Goal: Task Accomplishment & Management: Manage account settings

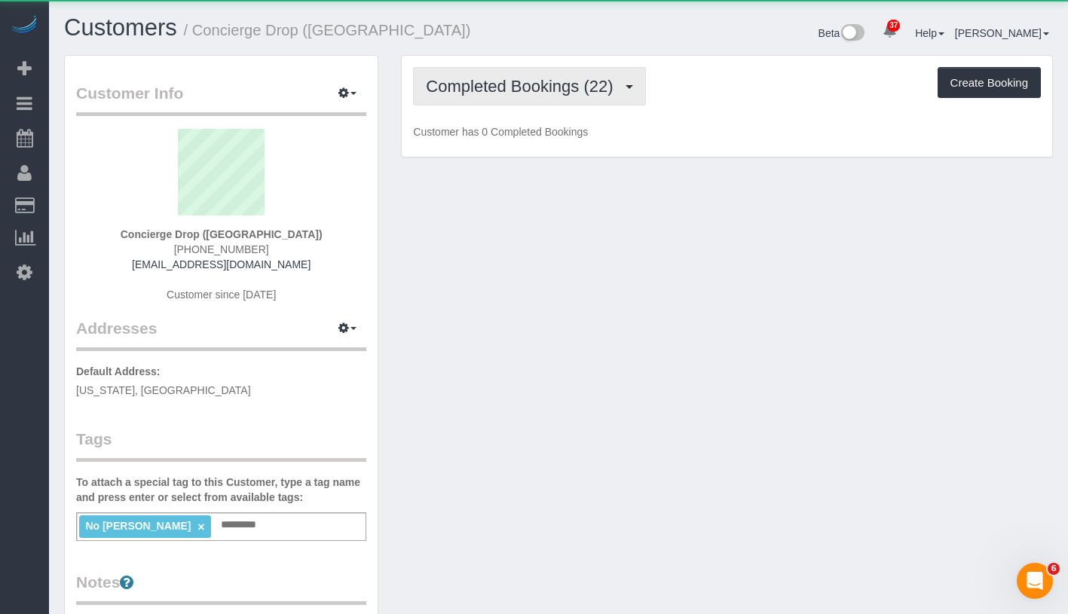
click at [509, 97] on button "Completed Bookings (22)" at bounding box center [529, 86] width 232 height 38
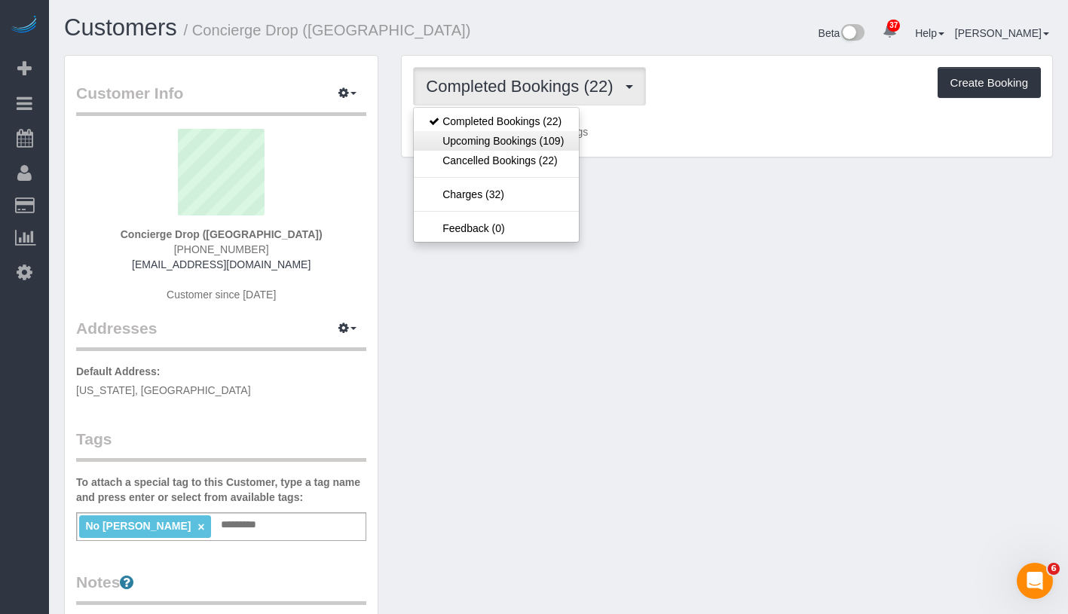
click at [504, 142] on link "Upcoming Bookings (109)" at bounding box center [496, 141] width 165 height 20
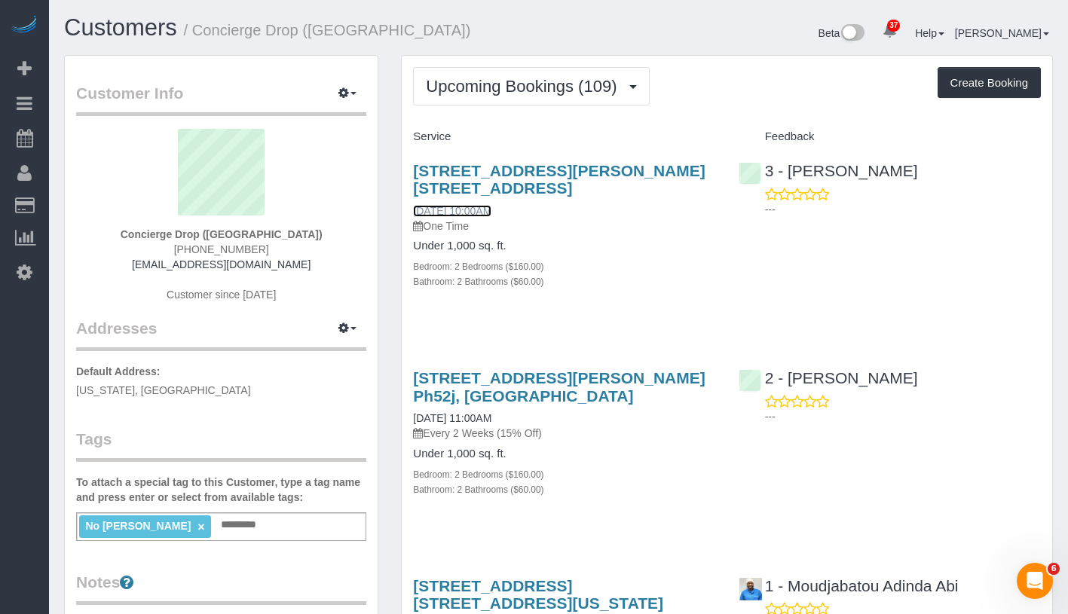
click at [480, 209] on link "10/08/2025 10:00AM" at bounding box center [452, 211] width 78 height 12
click at [468, 210] on link "10/08/2025 10:00AM" at bounding box center [452, 211] width 78 height 12
drag, startPoint x: 158, startPoint y: 229, endPoint x: 247, endPoint y: 235, distance: 89.1
click at [247, 235] on div "Concierge Drop (NYC) (646) 653-5001 support@conciergedrop.com Customer since 20…" at bounding box center [221, 223] width 290 height 188
copy strong "Concierge Drop"
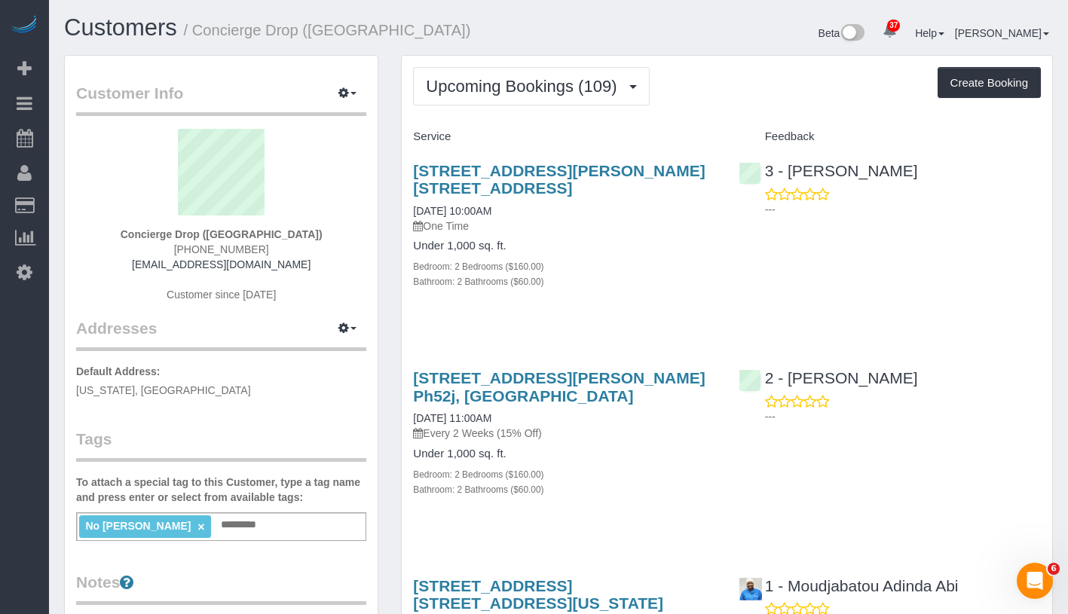
click at [172, 243] on div "Concierge Drop (NYC) (646) 653-5001 support@conciergedrop.com Customer since 20…" at bounding box center [221, 223] width 290 height 188
drag, startPoint x: 161, startPoint y: 234, endPoint x: 291, endPoint y: 236, distance: 130.4
click at [291, 236] on div "Concierge Drop (NYC) (646) 653-5001 support@conciergedrop.com Customer since 20…" at bounding box center [221, 223] width 290 height 188
copy strong "Concierge Drop (NYC)"
drag, startPoint x: 408, startPoint y: 206, endPoint x: 573, endPoint y: 213, distance: 165.2
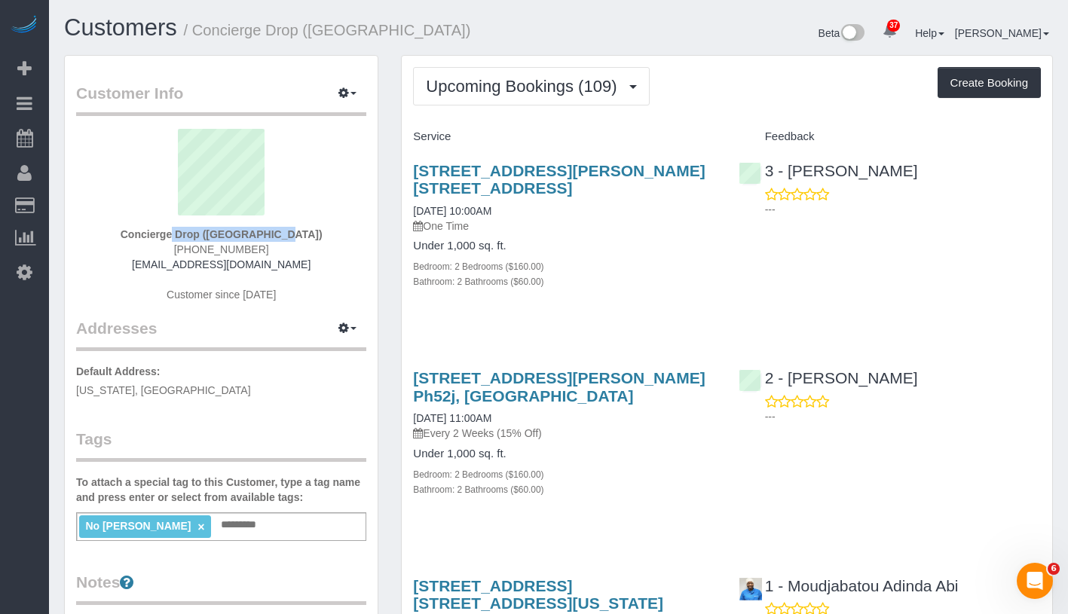
click at [573, 213] on div "333 Schermerhorn Street, Apt. 53j, Brooklyn, NY 11217 10/08/2025 10:00AM One Ti…" at bounding box center [564, 234] width 325 height 170
copy link "10/08/2025 10:00AM"
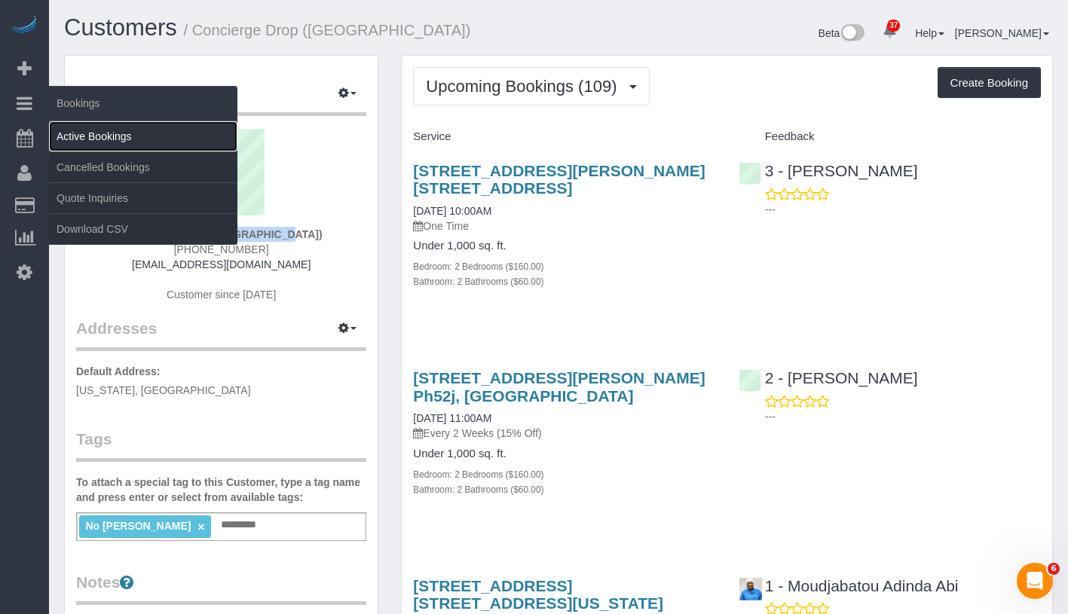
click at [119, 141] on link "Active Bookings" at bounding box center [143, 136] width 188 height 30
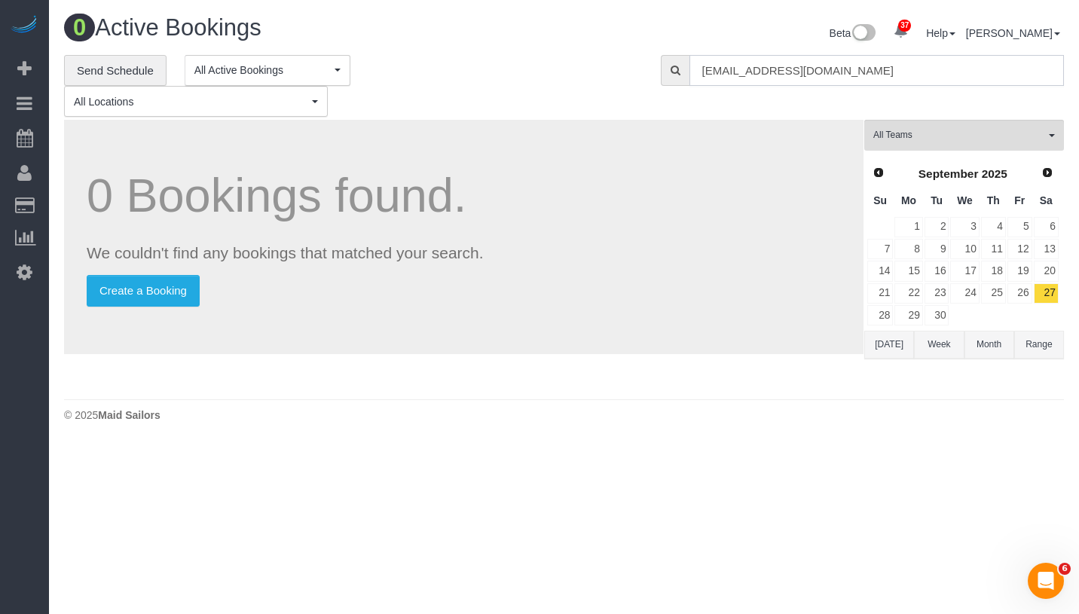
click at [782, 66] on input "[EMAIL_ADDRESS][DOMAIN_NAME]" at bounding box center [876, 70] width 375 height 31
paste input "Jennifer Alpert"
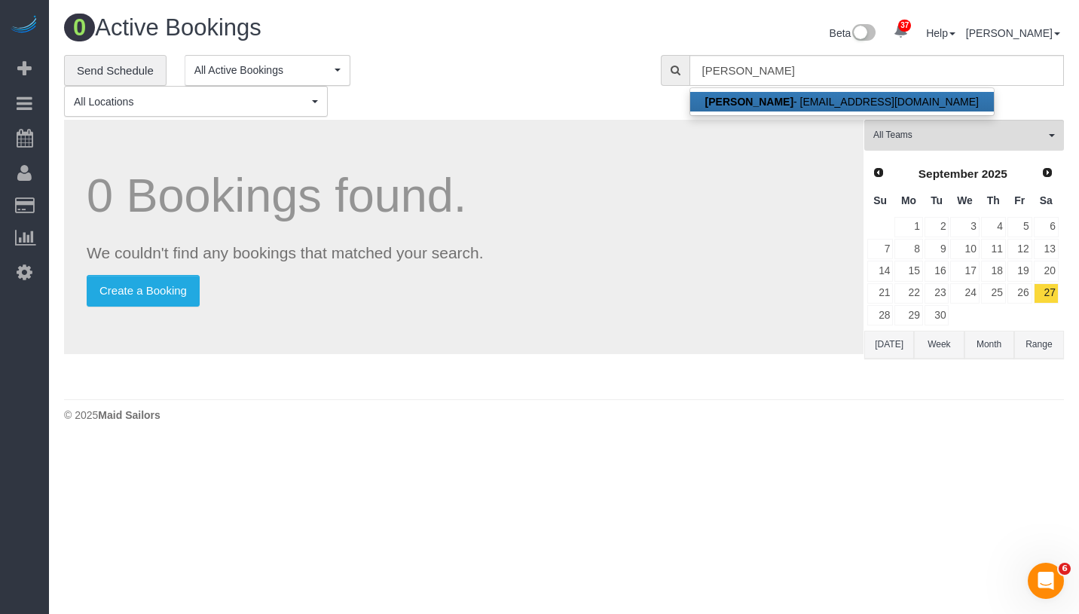
click at [781, 99] on link "Jennifer Alpert - jennyalpert9@gmail.com" at bounding box center [842, 102] width 304 height 20
type input "jennyalpert9@gmail.com"
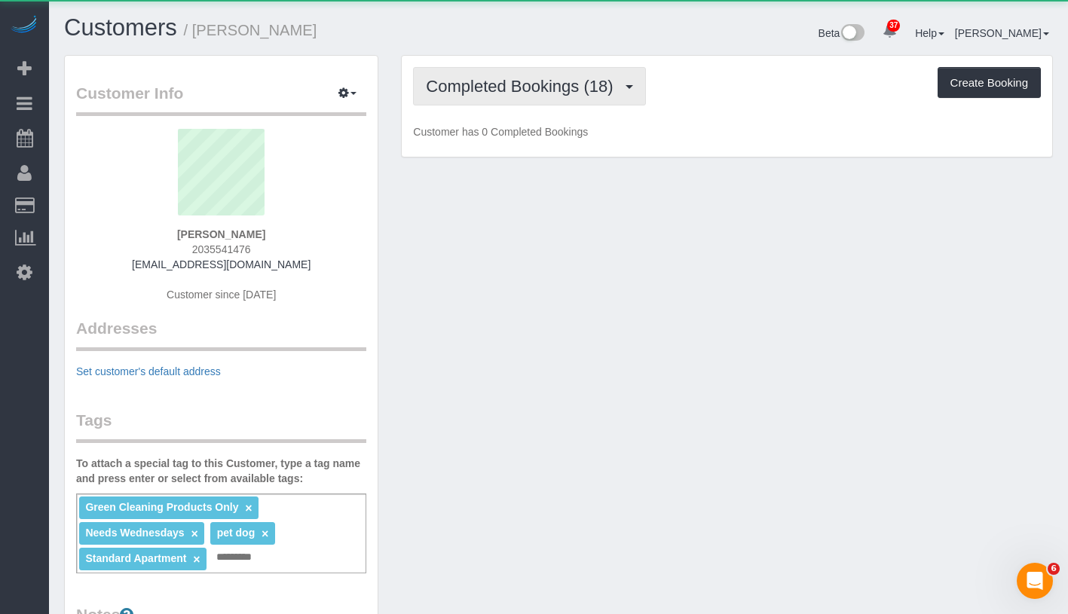
click at [482, 96] on button "Completed Bookings (18)" at bounding box center [529, 86] width 232 height 38
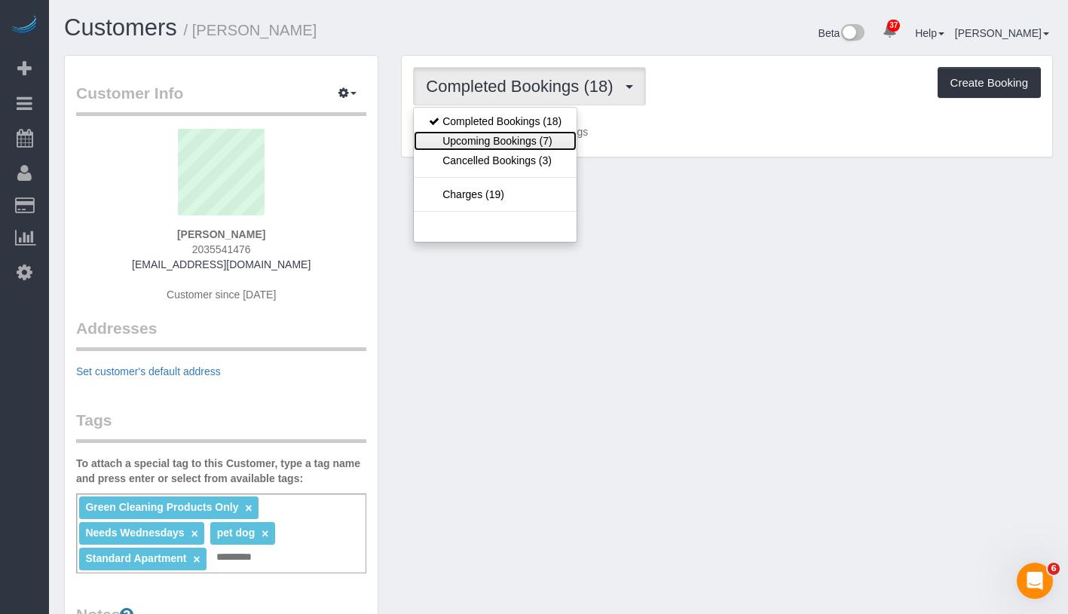
click at [484, 143] on link "Upcoming Bookings (7)" at bounding box center [495, 141] width 163 height 20
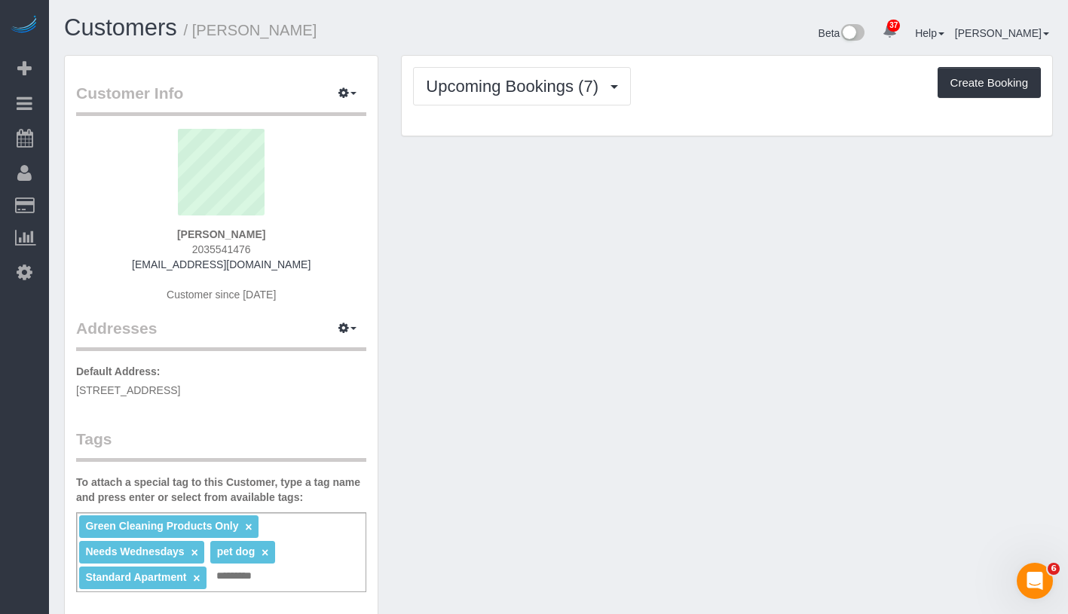
click at [678, 93] on div "Upcoming Bookings (7) Completed Bookings (18) Upcoming Bookings (7) Cancelled B…" at bounding box center [727, 86] width 628 height 38
click at [555, 93] on span "Upcoming Bookings (7)" at bounding box center [516, 86] width 180 height 19
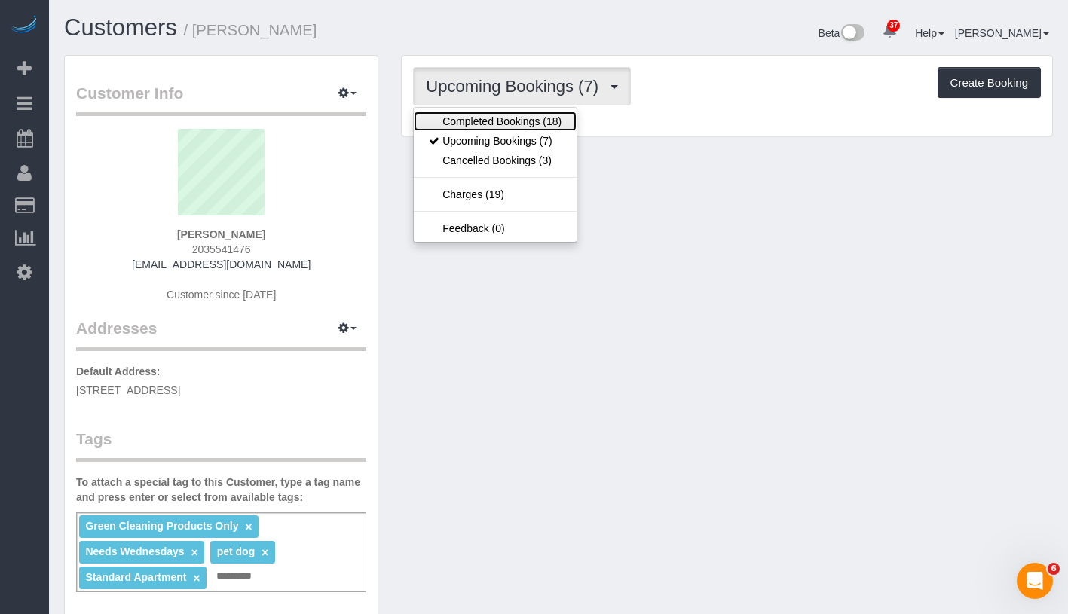
click at [515, 112] on link "Completed Bookings (18)" at bounding box center [495, 122] width 163 height 20
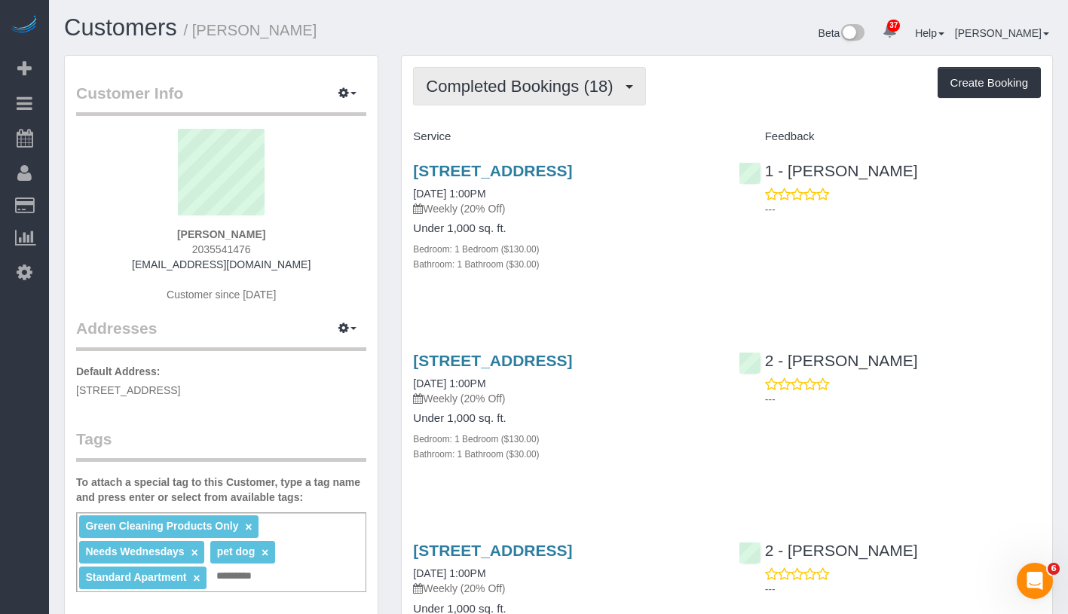
click at [557, 85] on span "Completed Bookings (18)" at bounding box center [523, 86] width 194 height 19
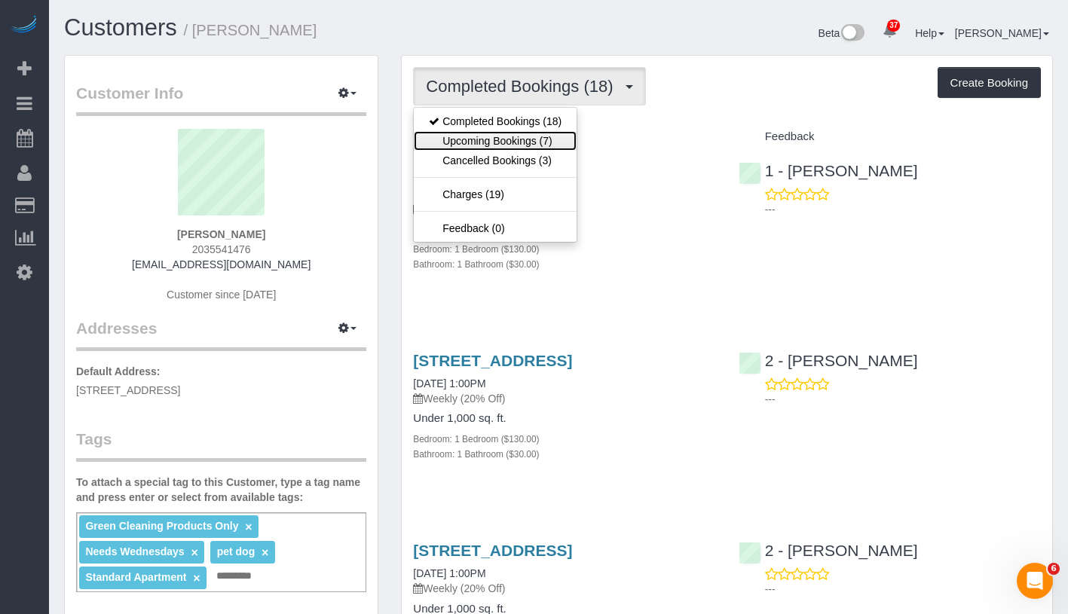
click at [530, 139] on link "Upcoming Bookings (7)" at bounding box center [495, 141] width 163 height 20
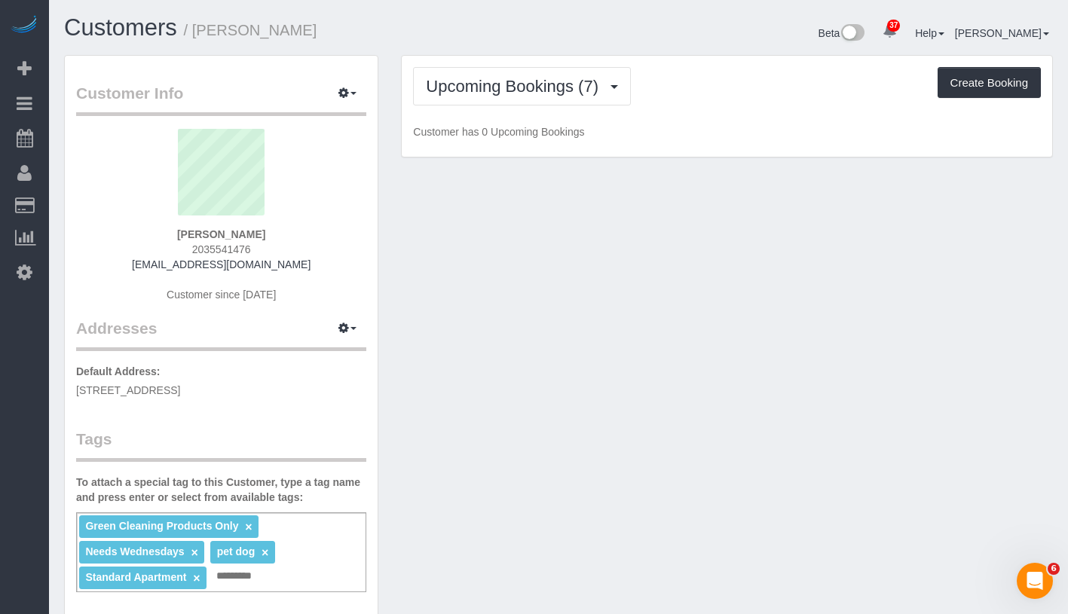
click at [658, 101] on div "Upcoming Bookings (7) Completed Bookings (18) Upcoming Bookings (7) Cancelled B…" at bounding box center [727, 86] width 628 height 38
click at [503, 77] on span "Upcoming Bookings (7)" at bounding box center [516, 86] width 180 height 19
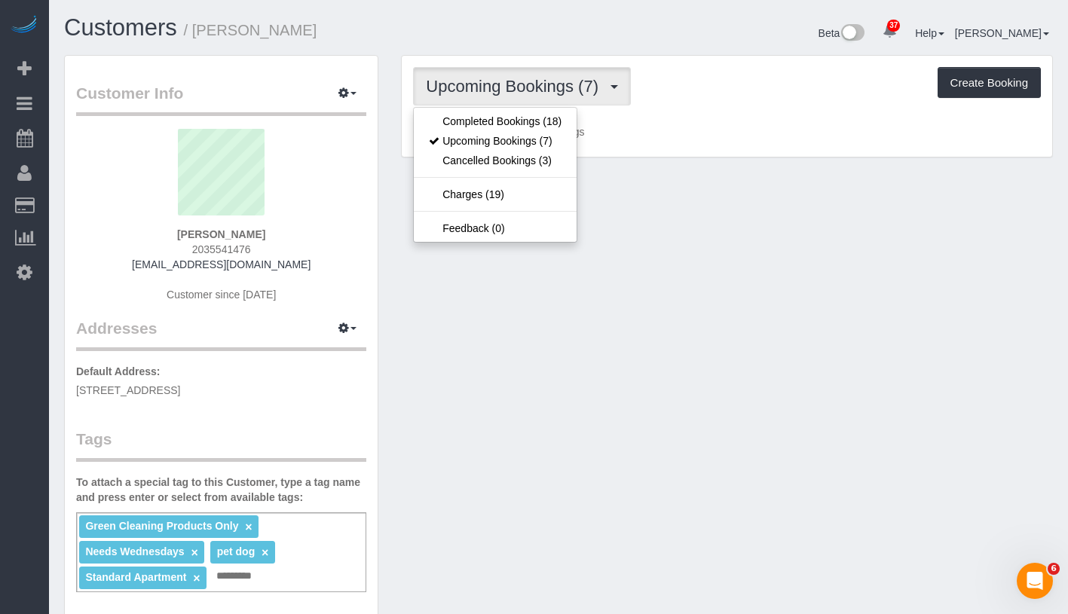
click at [703, 90] on div "Upcoming Bookings (7) Completed Bookings (18) Upcoming Bookings (7) Cancelled B…" at bounding box center [727, 86] width 628 height 38
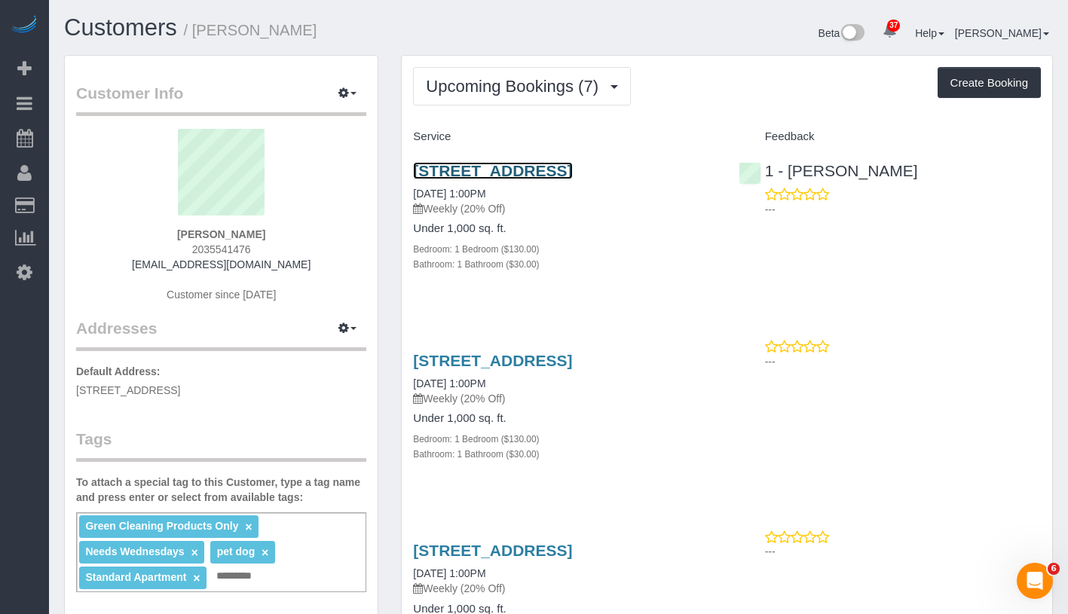
click at [509, 167] on link "90 State Street, Apt 3, Brooklyn, NY 11201" at bounding box center [492, 170] width 159 height 17
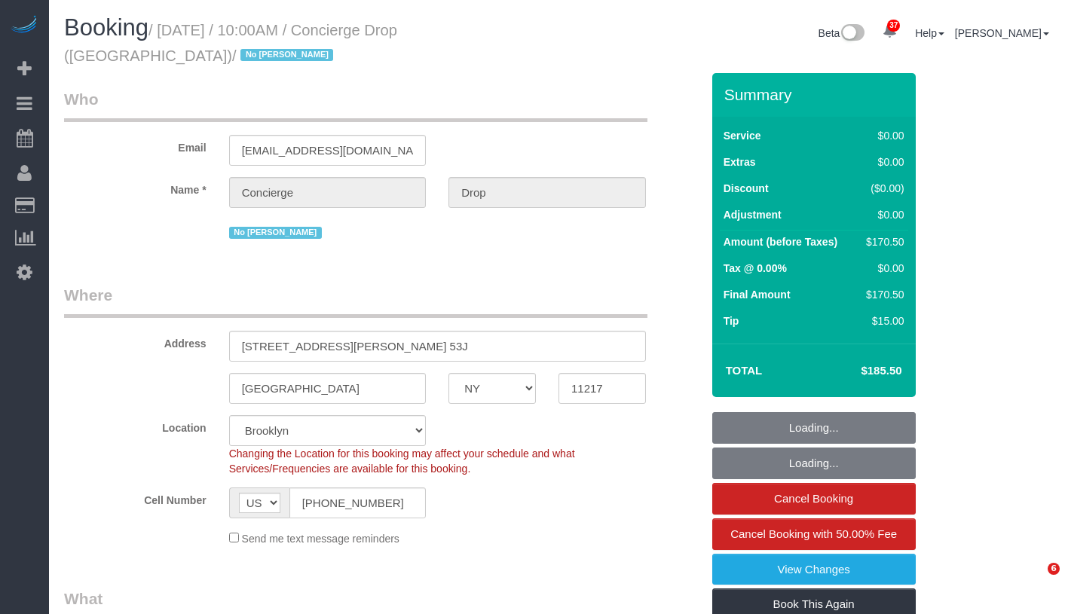
select select "NY"
select select "number:89"
select select "number:90"
select select "number:15"
select select "number:5"
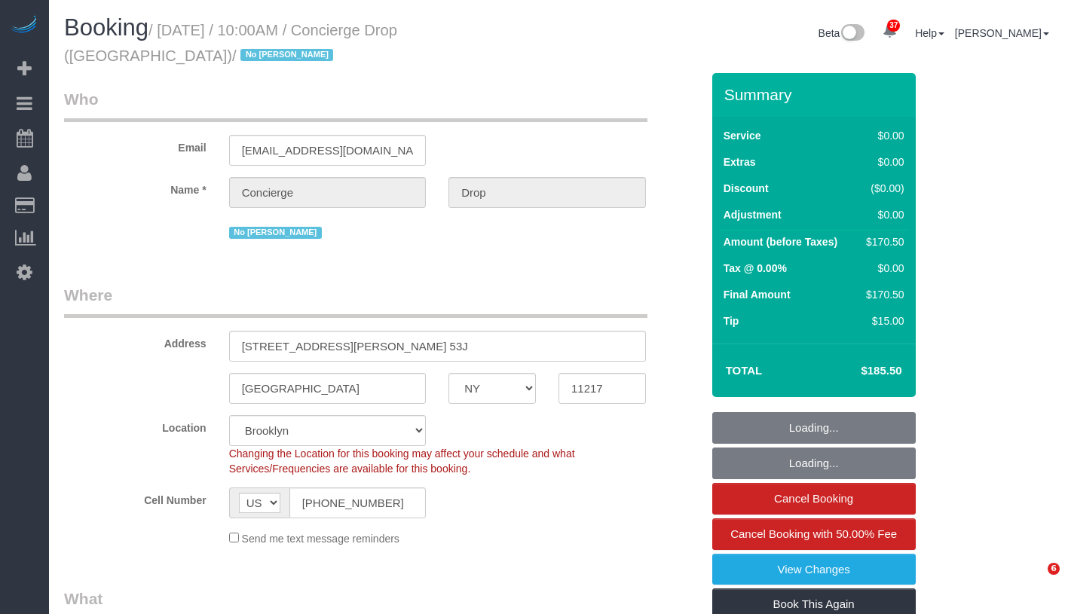
select select "string:stripe-pm_1RaQn24VGloSiKo7zeOF73Wj"
select select "spot1"
select select "2"
select select "NY"
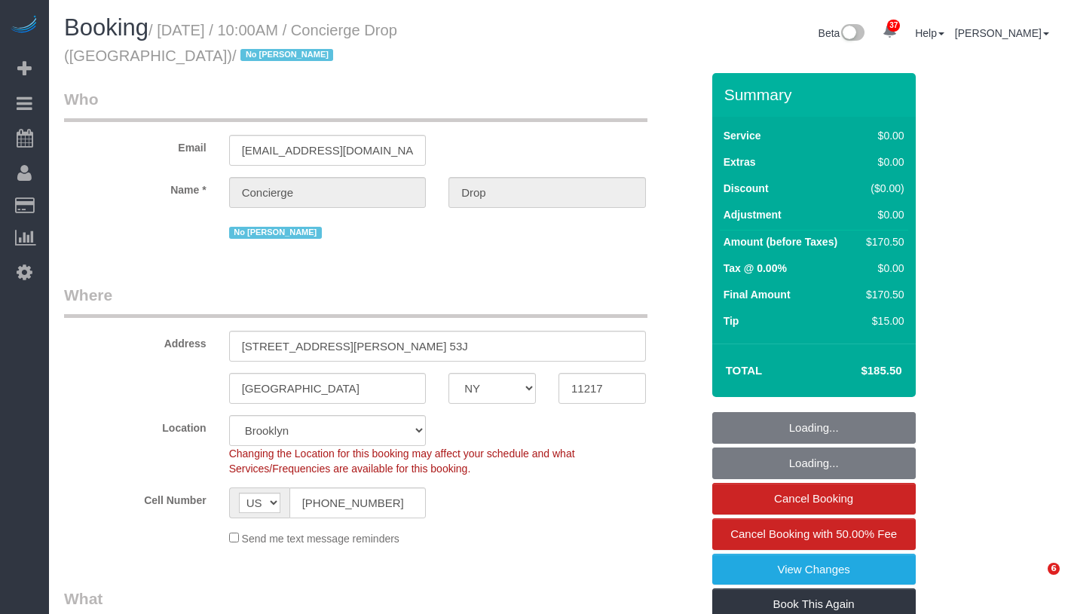
select select "2"
select select "spot1"
select select "number:89"
select select "number:90"
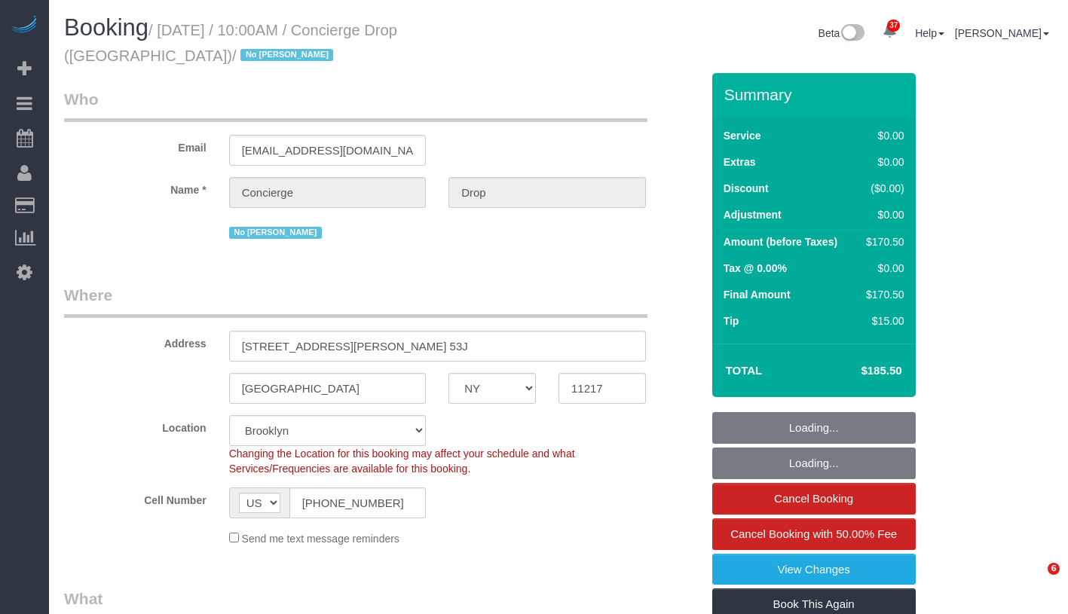
select select "number:15"
select select "number:5"
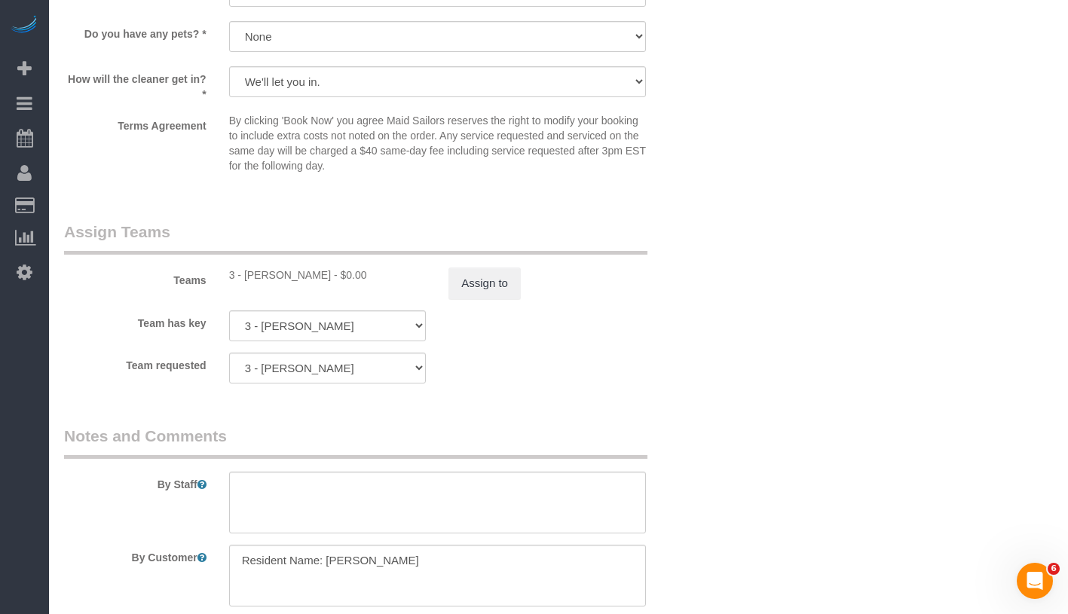
scroll to position [2035, 0]
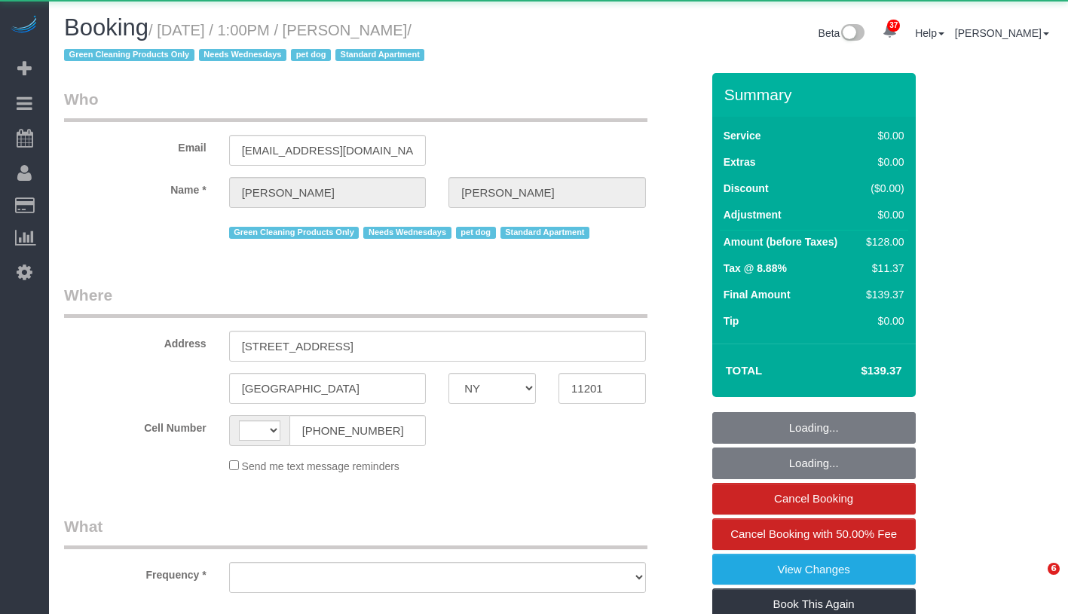
select select "NY"
select select "object:584"
select select "string:stripe-pm_1RN3sH4VGloSiKo7cD90aCm4"
select select "number:57"
select select "number:74"
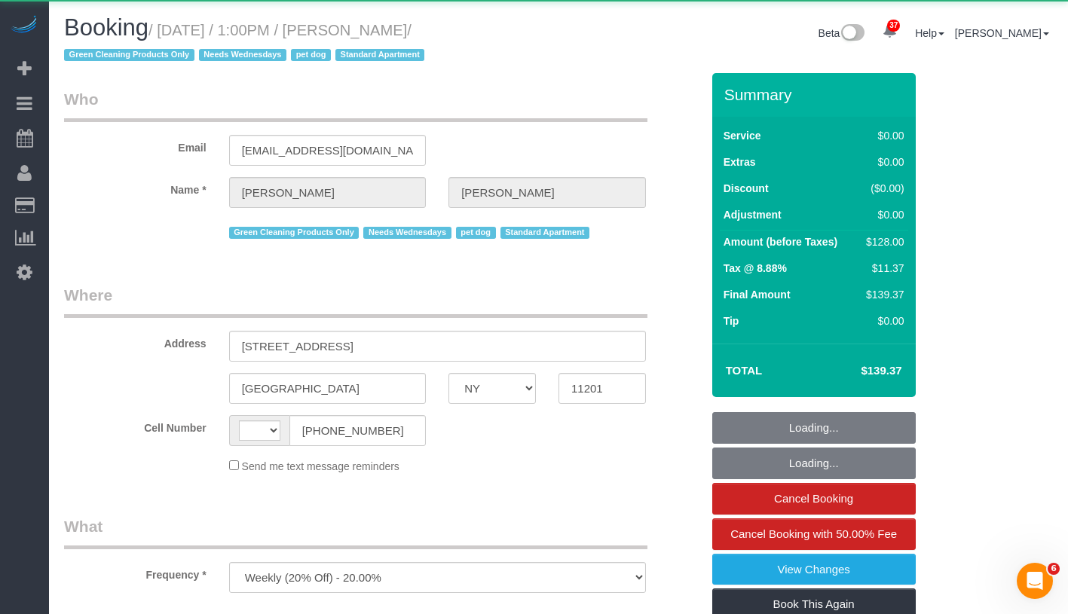
select select "number:13"
select select "number:7"
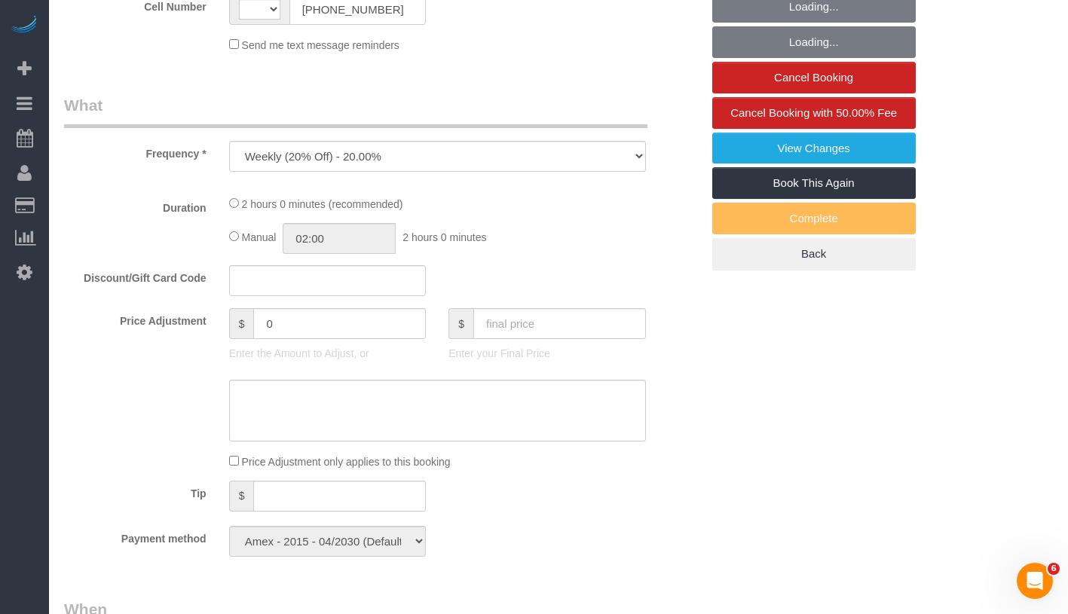
select select "string:US"
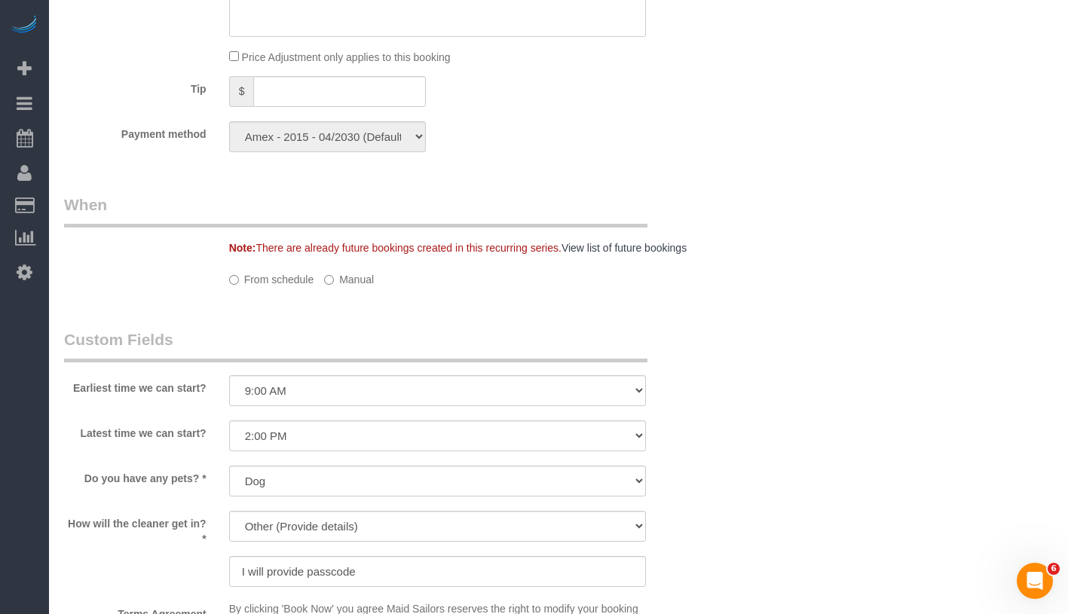
select select "spot1"
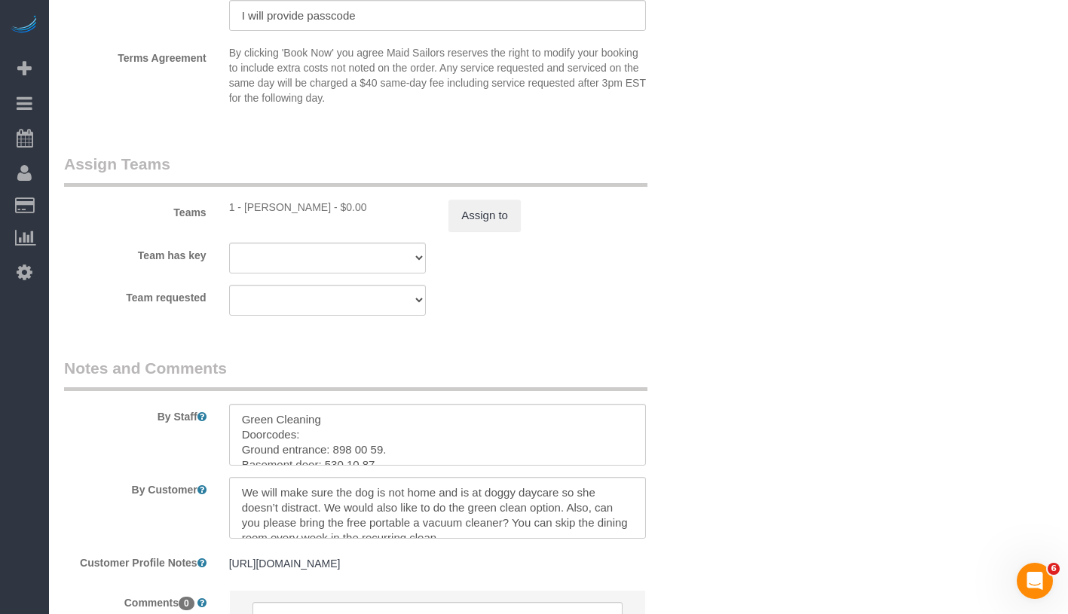
select select "1"
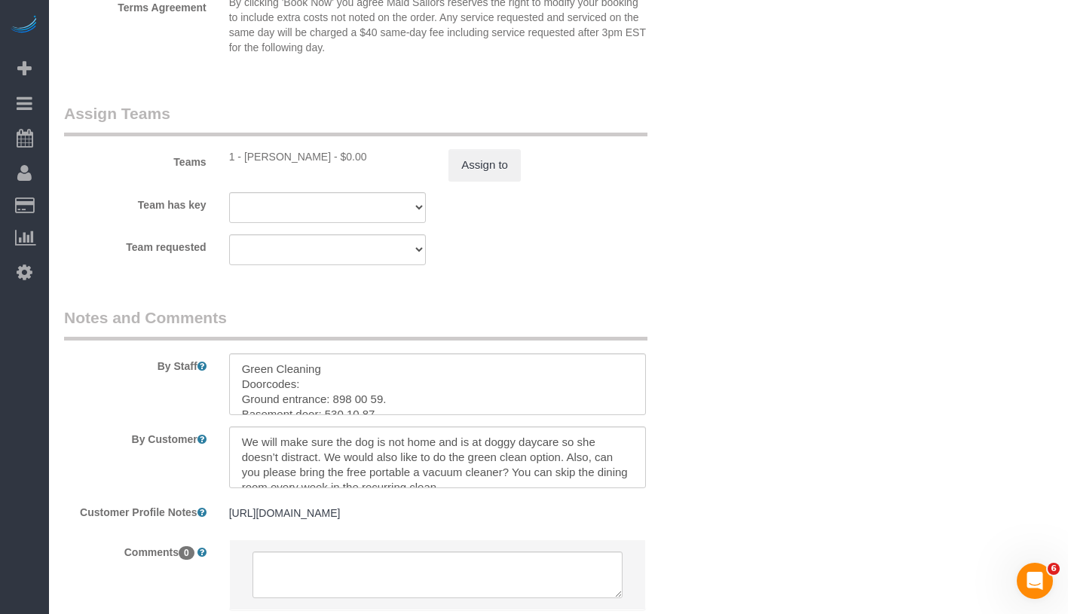
scroll to position [2120, 0]
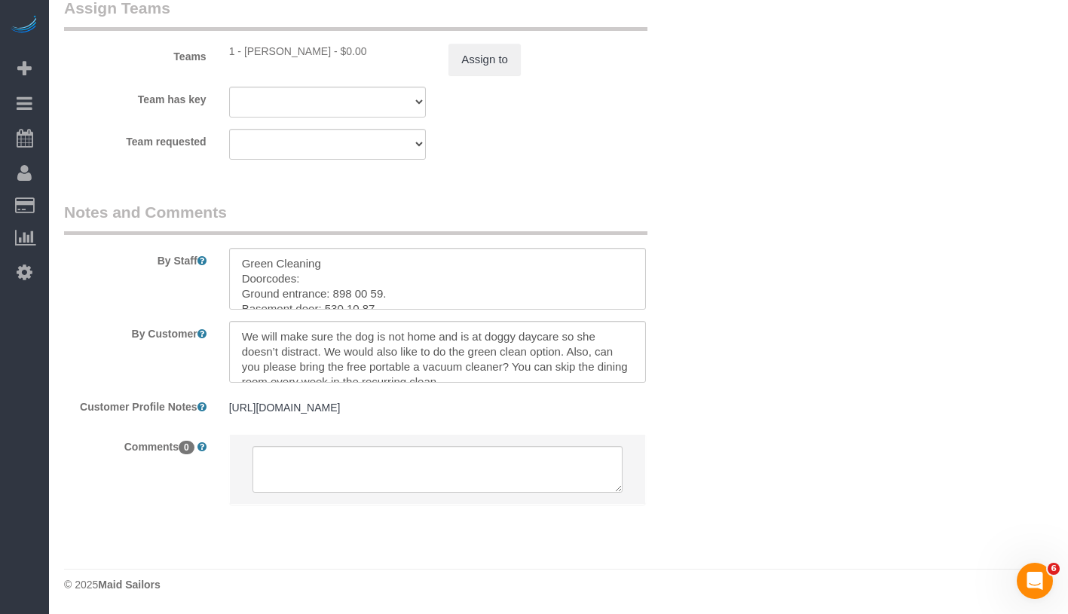
select select "object:1441"
select select "1"
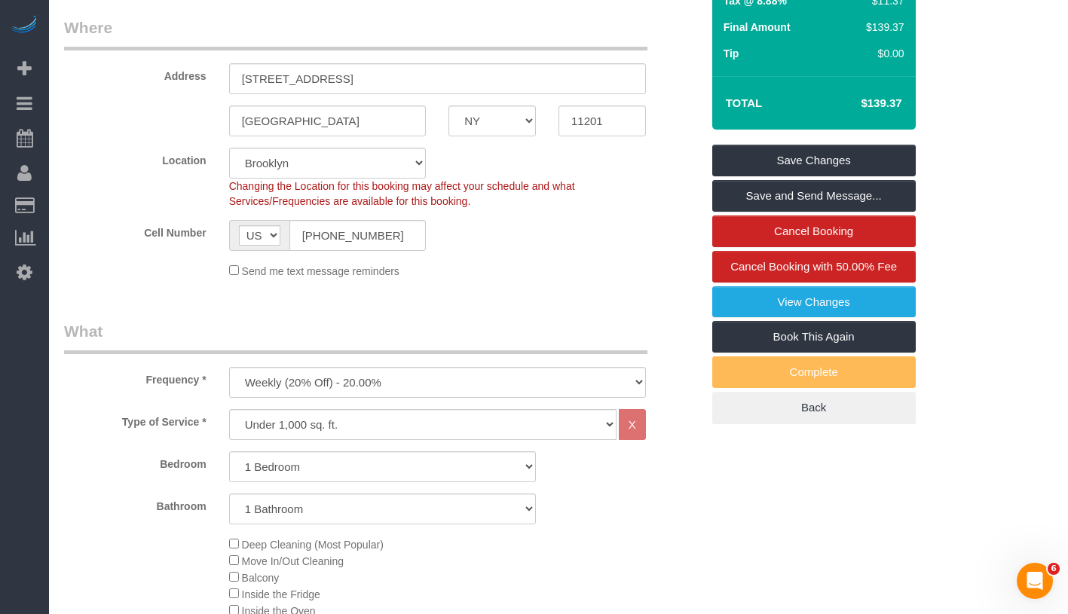
scroll to position [0, 0]
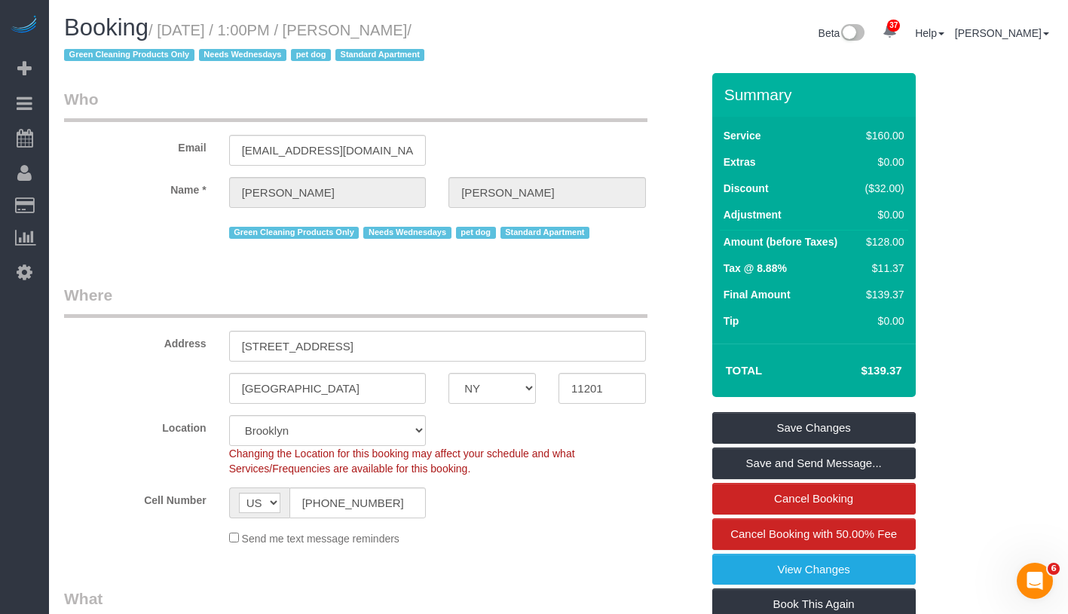
drag, startPoint x: 172, startPoint y: 31, endPoint x: 470, endPoint y: 33, distance: 298.4
click at [429, 33] on small "/ October 08, 2025 / 1:00PM / Jennifer Alpert / Green Cleaning Products Only Ne…" at bounding box center [246, 43] width 365 height 42
copy small "October 08, 2025 / 1:00PM / Jennifer Alpert"
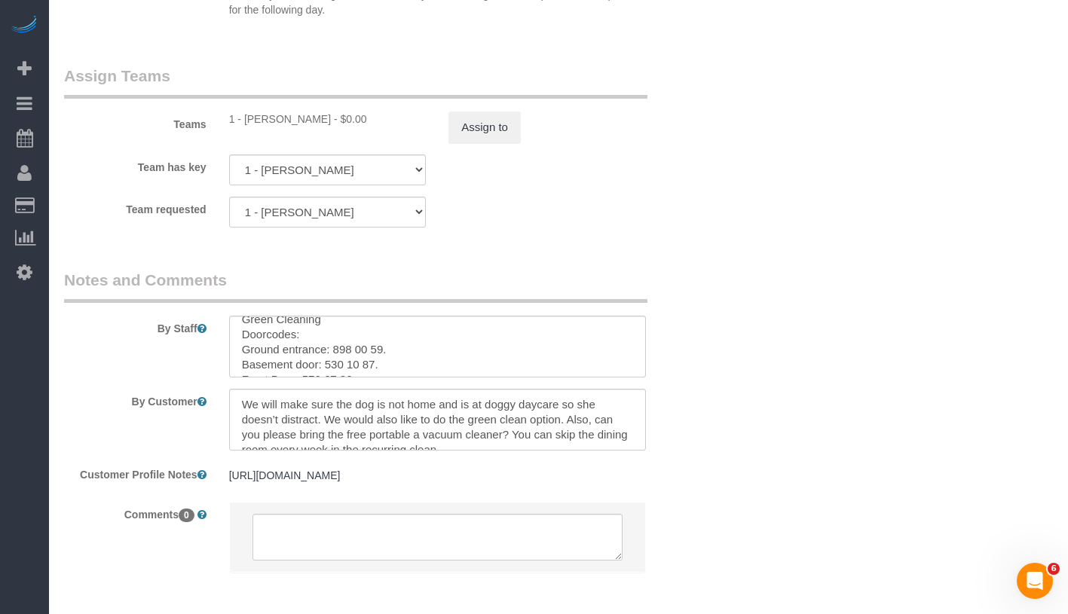
scroll to position [2120, 0]
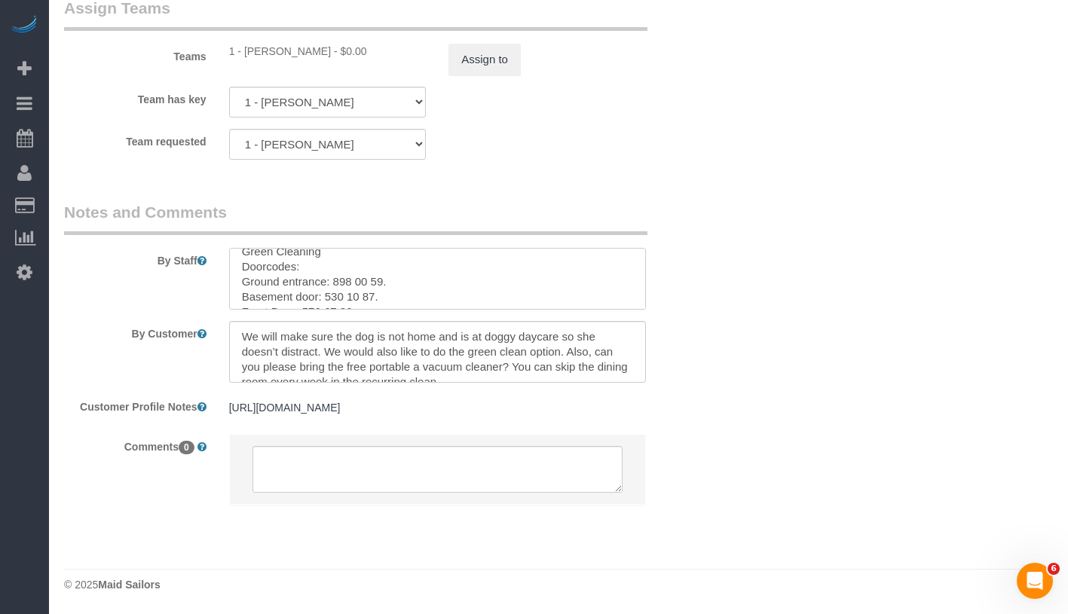
click at [426, 262] on textarea at bounding box center [437, 279] width 417 height 62
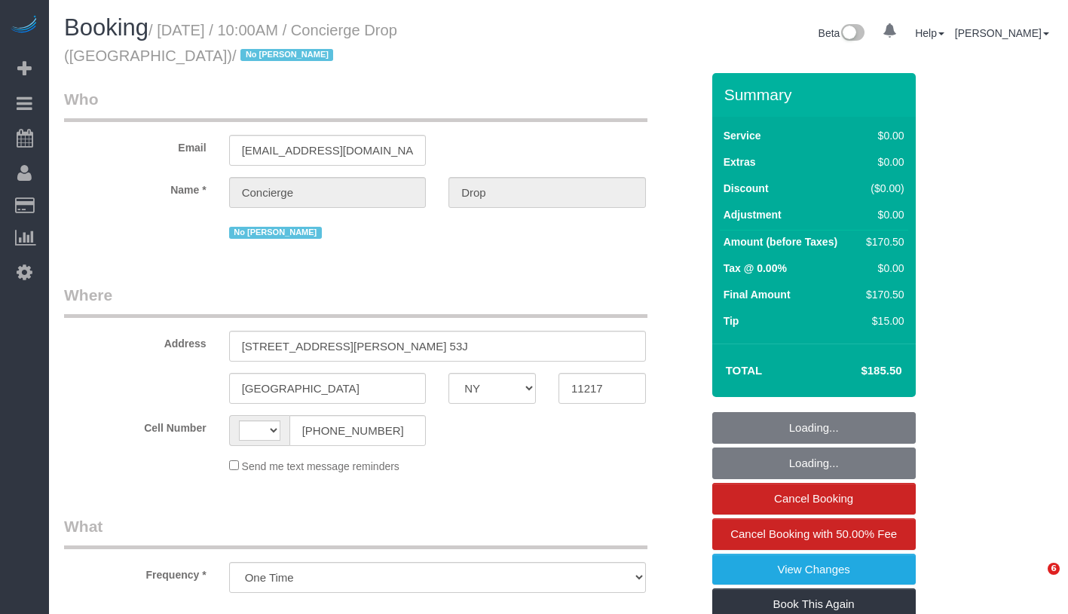
select select "NY"
select select "object:975"
select select "string:[GEOGRAPHIC_DATA]"
select select "string:stripe-pm_1RaQn24VGloSiKo7zeOF73Wj"
select select "spot1"
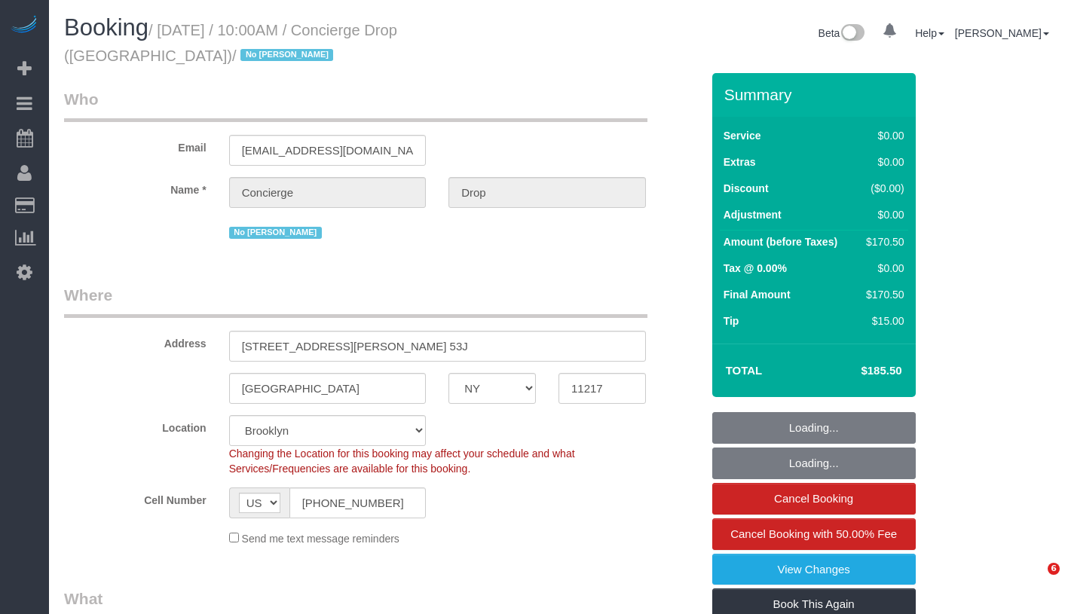
select select "2"
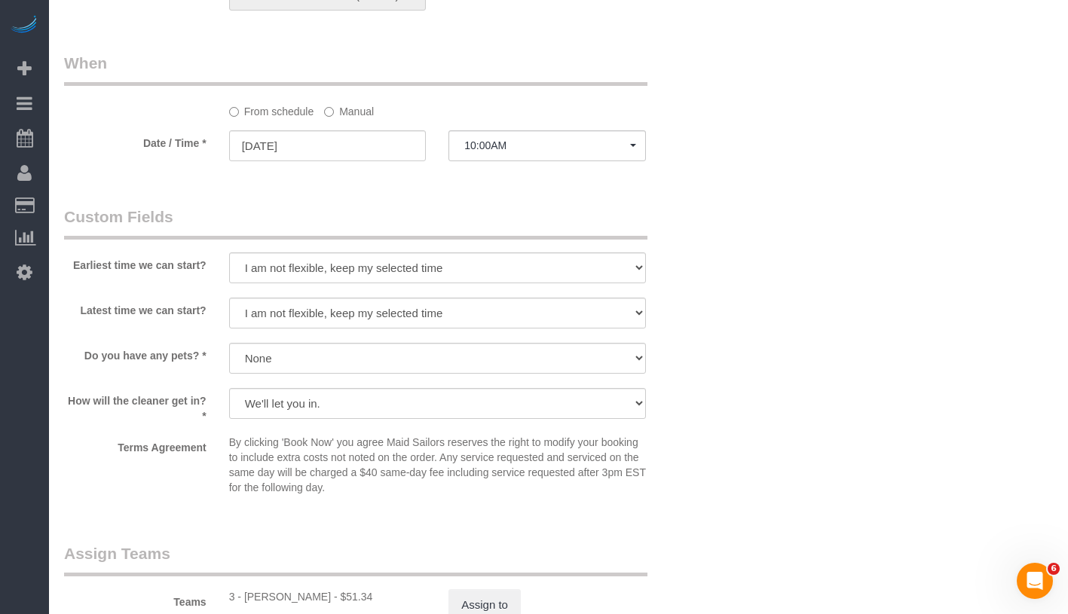
scroll to position [1487, 0]
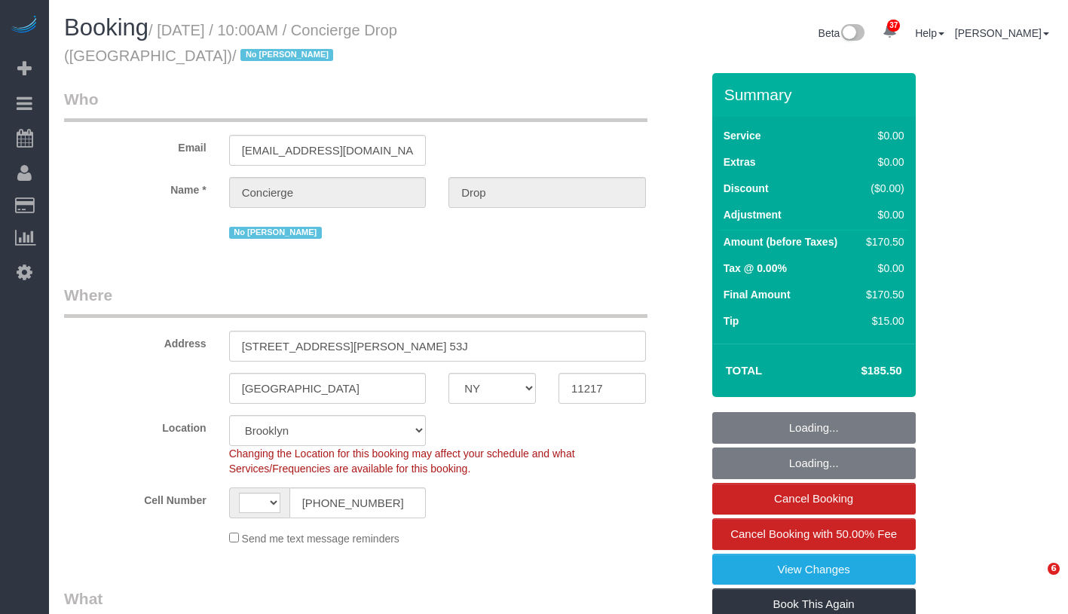
select select "NY"
select select "object:578"
select select "string:US"
select select "2"
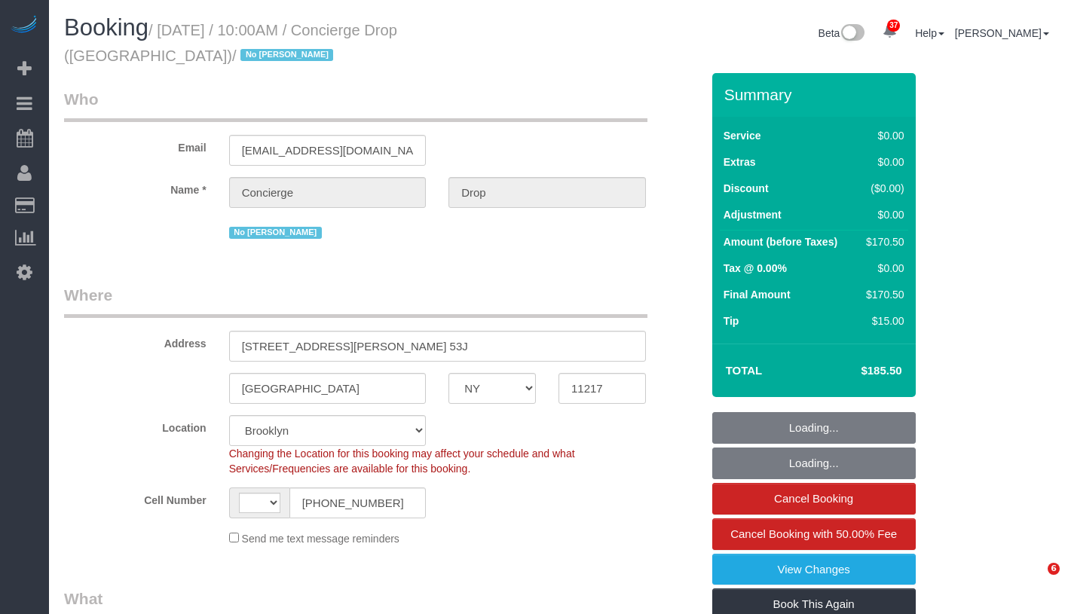
select select "spot1"
select select "number:89"
select select "number:90"
select select "number:15"
select select "number:5"
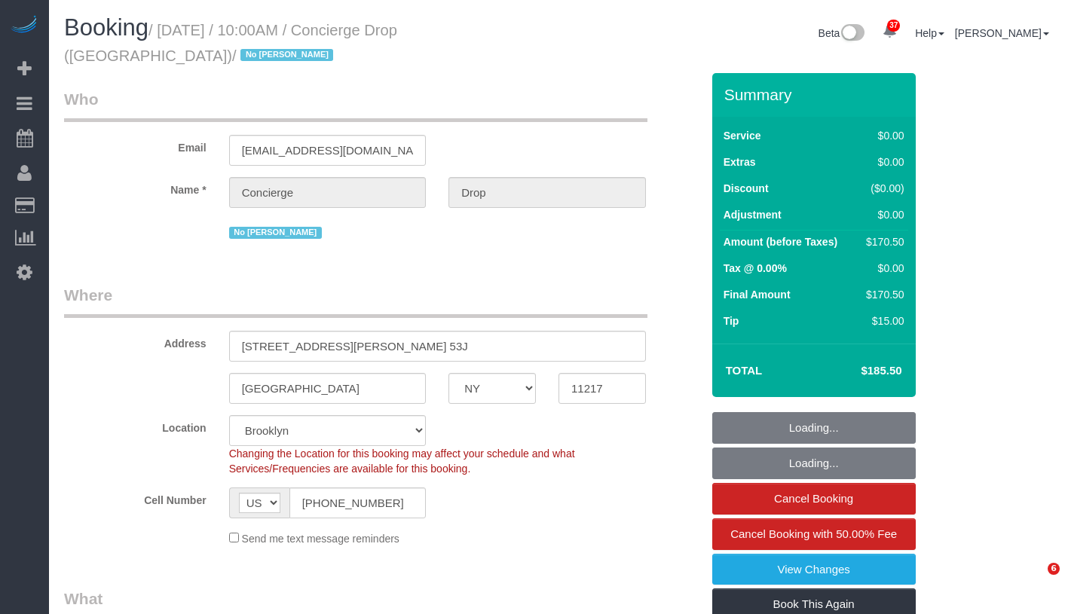
select select "NY"
select select "number:89"
select select "number:90"
select select "number:15"
select select "number:5"
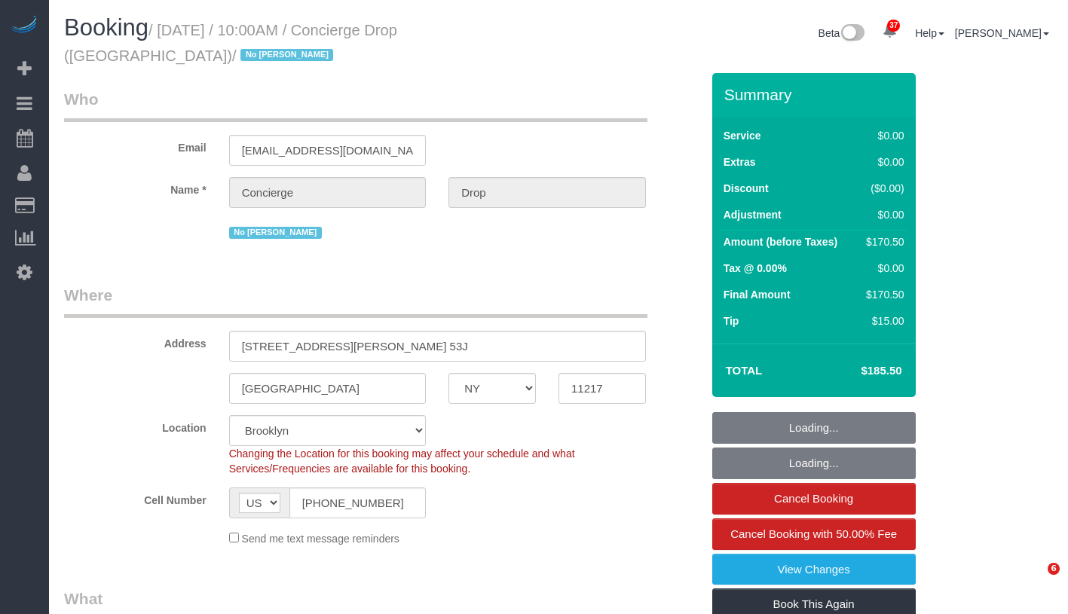
select select "object:1426"
select select "spot1"
select select "2"
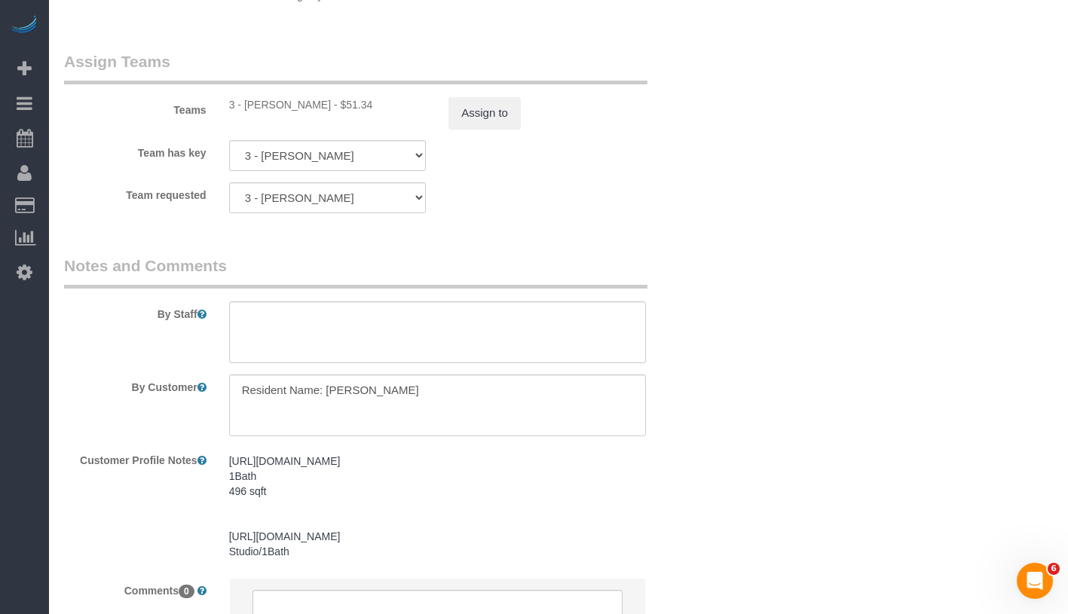
scroll to position [2030, 0]
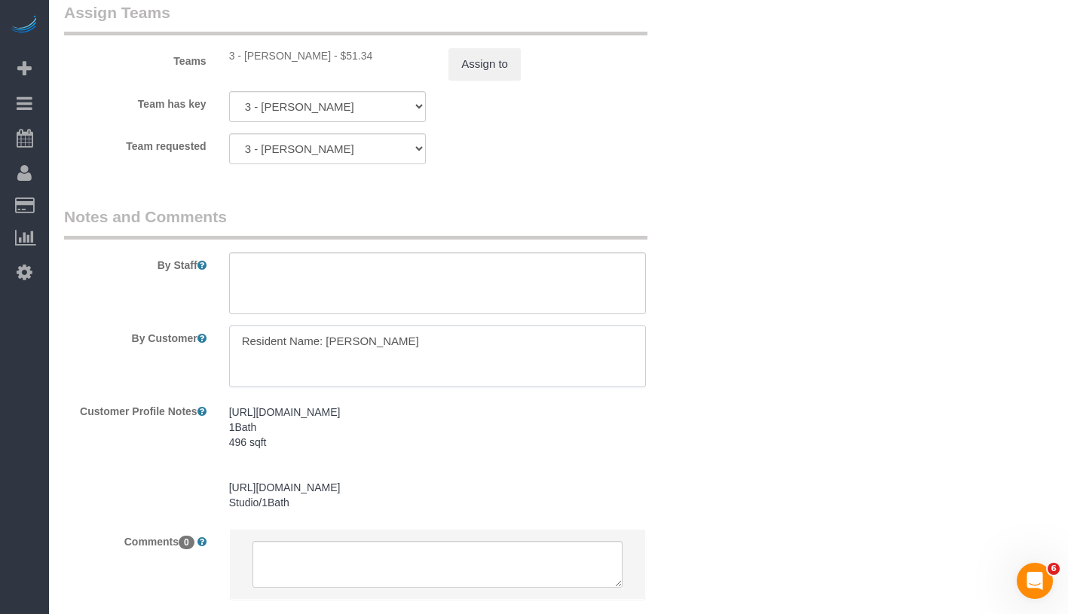
drag, startPoint x: 326, startPoint y: 340, endPoint x: 442, endPoint y: 338, distance: 116.1
click at [442, 338] on textarea at bounding box center [437, 357] width 417 height 62
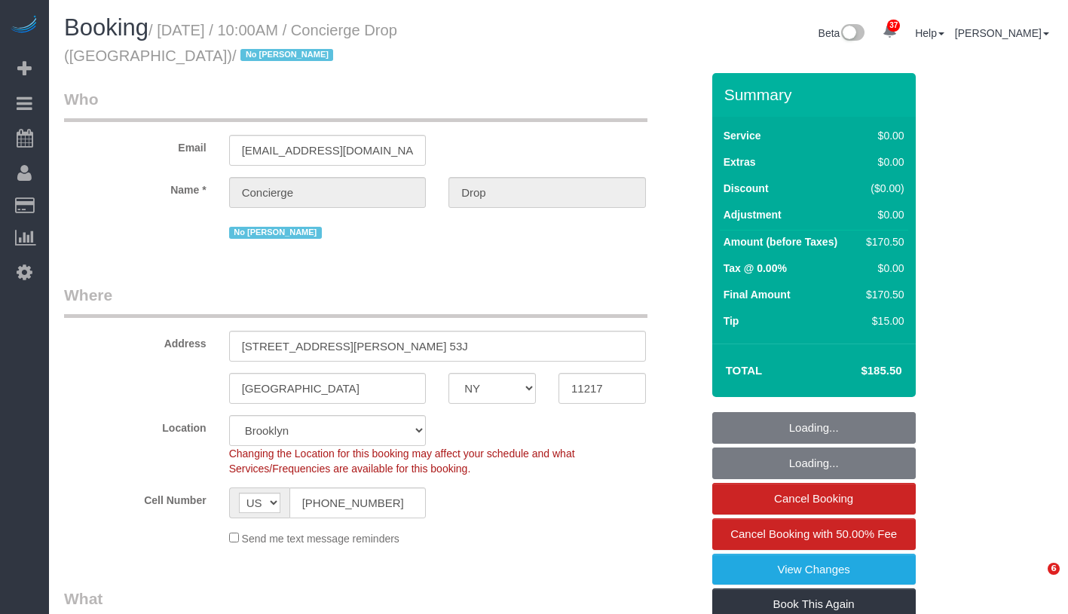
select select "NY"
select select "2"
select select "spot1"
select select "number:89"
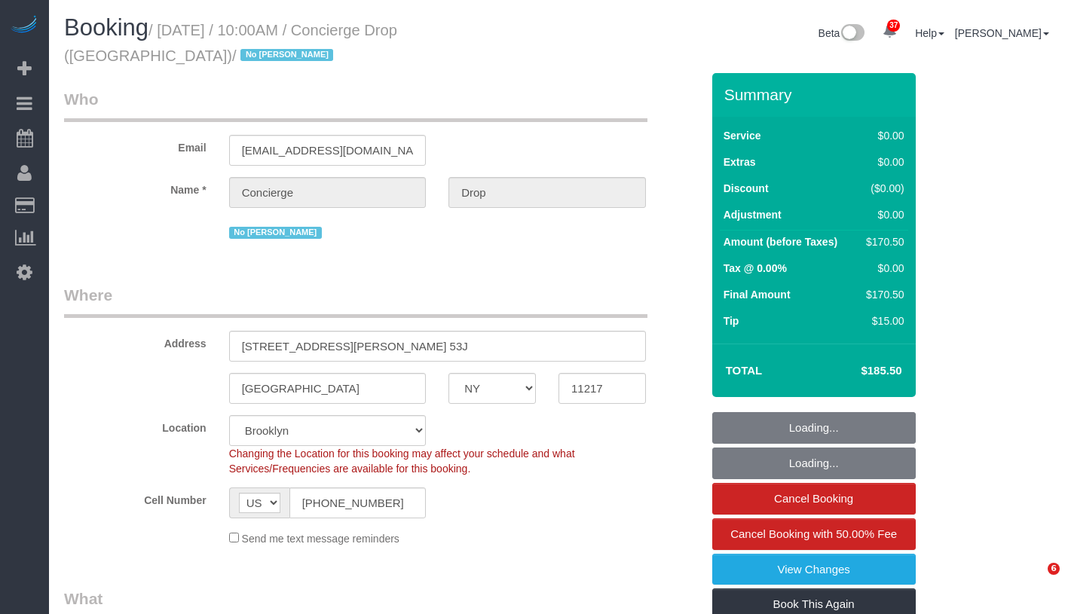
select select "number:90"
select select "number:15"
select select "number:5"
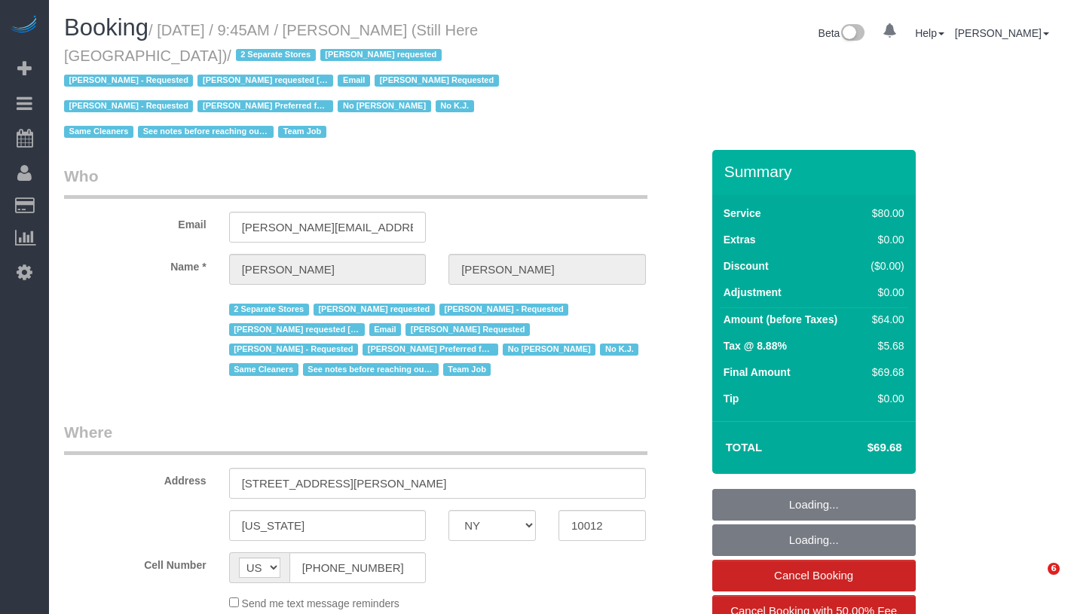
select select "NY"
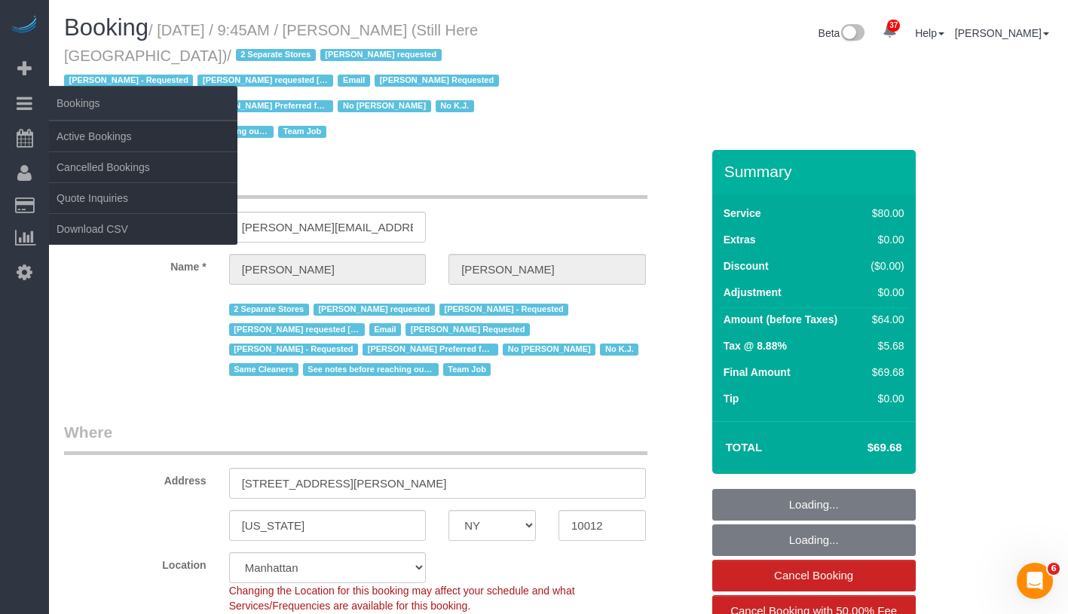
select select "object:878"
select select "string:stripe-pm_1Oyz8t4VGloSiKo71skqOF54"
select select "object:1029"
click at [105, 135] on link "Active Bookings" at bounding box center [143, 136] width 188 height 30
select select "number:89"
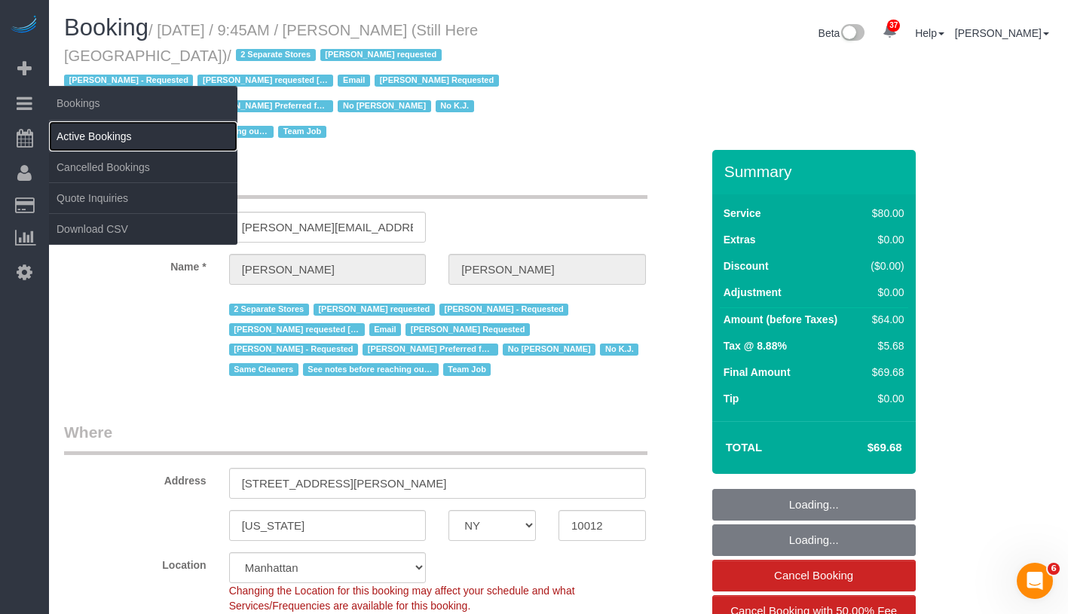
select select "number:90"
select select "number:15"
select select "number:5"
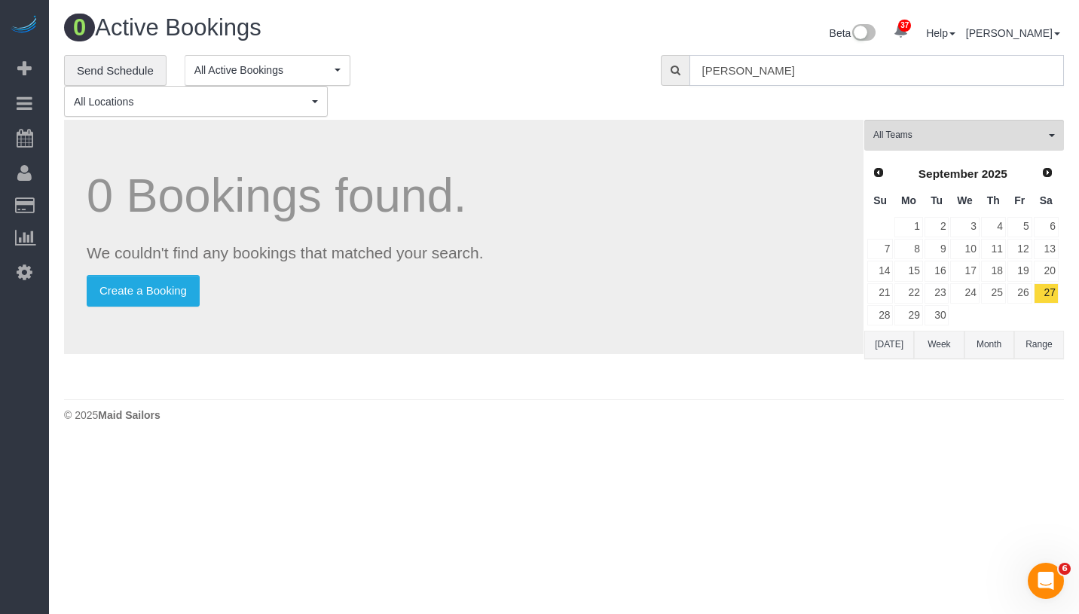
click at [806, 66] on input "Jennifer Alpert" at bounding box center [876, 70] width 375 height 31
paste input "Francesca Racanell"
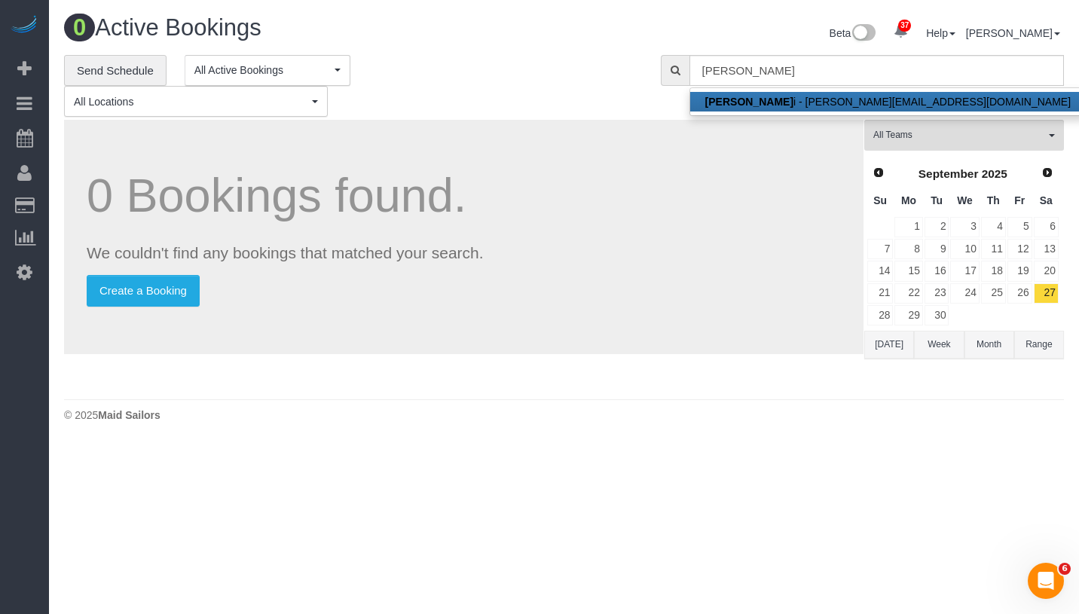
click at [808, 96] on link "Francesca Racanell i - francesca@stillhere.nyc" at bounding box center [888, 102] width 396 height 20
type input "francesca@stillhere.nyc"
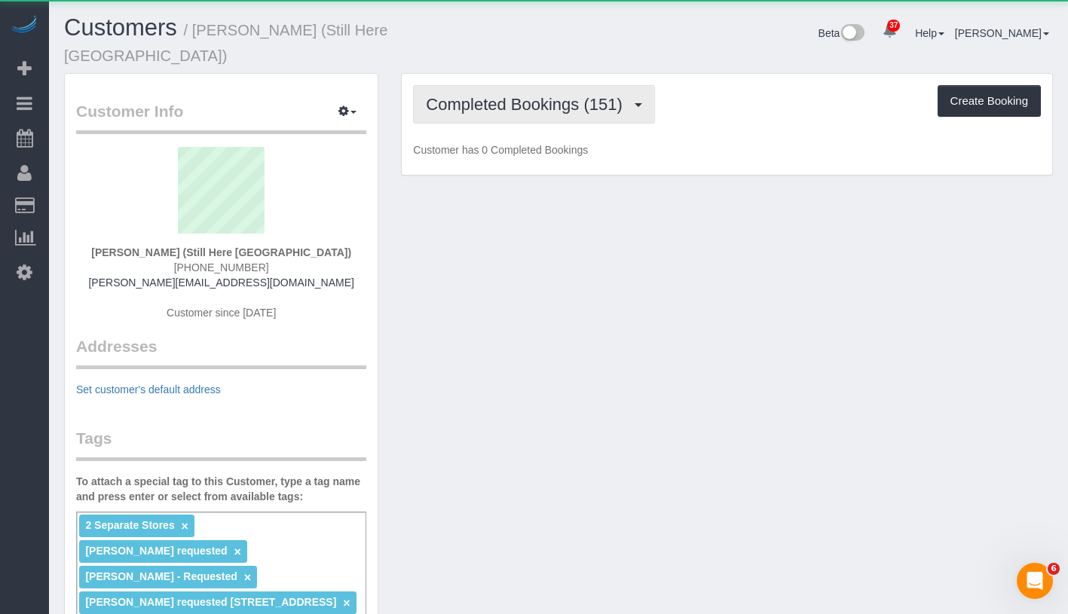
click at [506, 96] on button "Completed Bookings (151)" at bounding box center [534, 104] width 242 height 38
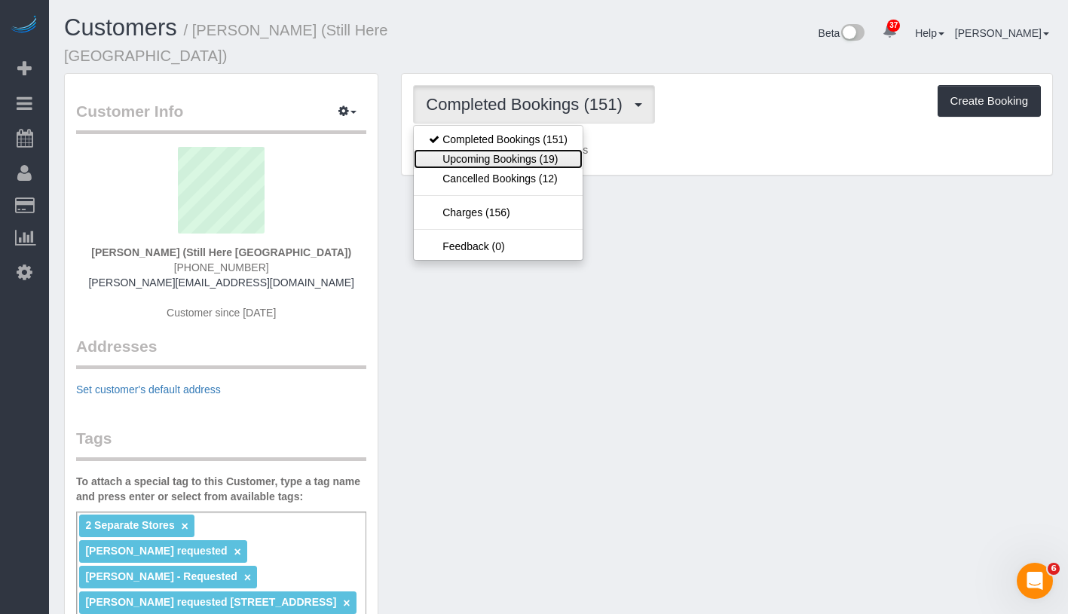
click at [500, 149] on link "Upcoming Bookings (19)" at bounding box center [498, 159] width 169 height 20
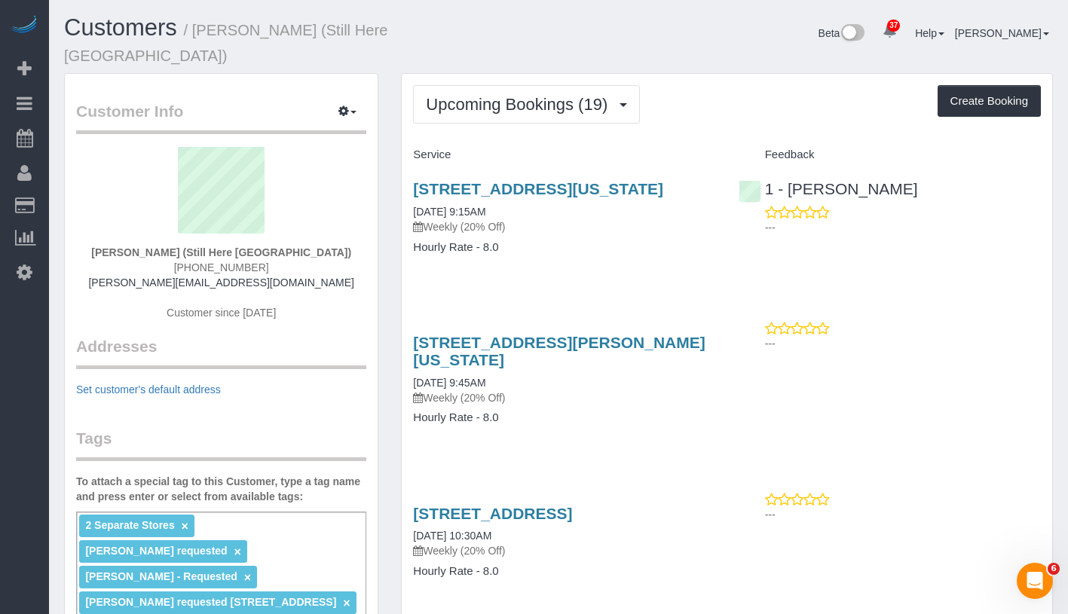
drag, startPoint x: 406, startPoint y: 207, endPoint x: 527, endPoint y: 209, distance: 120.6
click at [527, 209] on div "905 Madison Avenue, New York, NY 10021 10/13/2025 9:15AM Weekly (20% Off) Hourl…" at bounding box center [564, 225] width 325 height 116
copy link "10/13/2025 9:15AM"
click at [500, 95] on span "Upcoming Bookings (19)" at bounding box center [520, 104] width 189 height 19
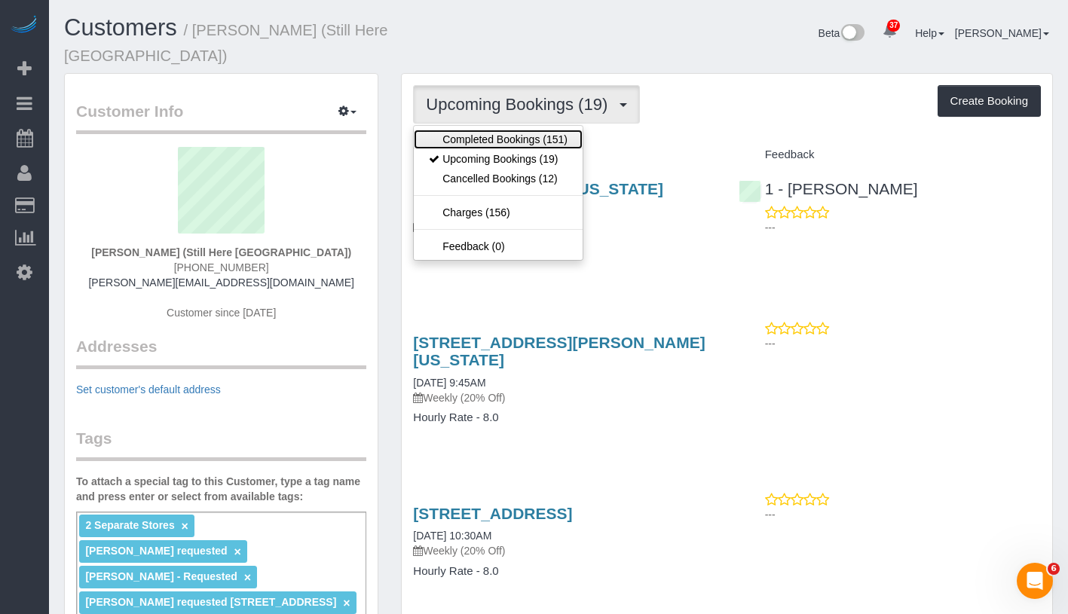
click at [494, 130] on link "Completed Bookings (151)" at bounding box center [498, 140] width 169 height 20
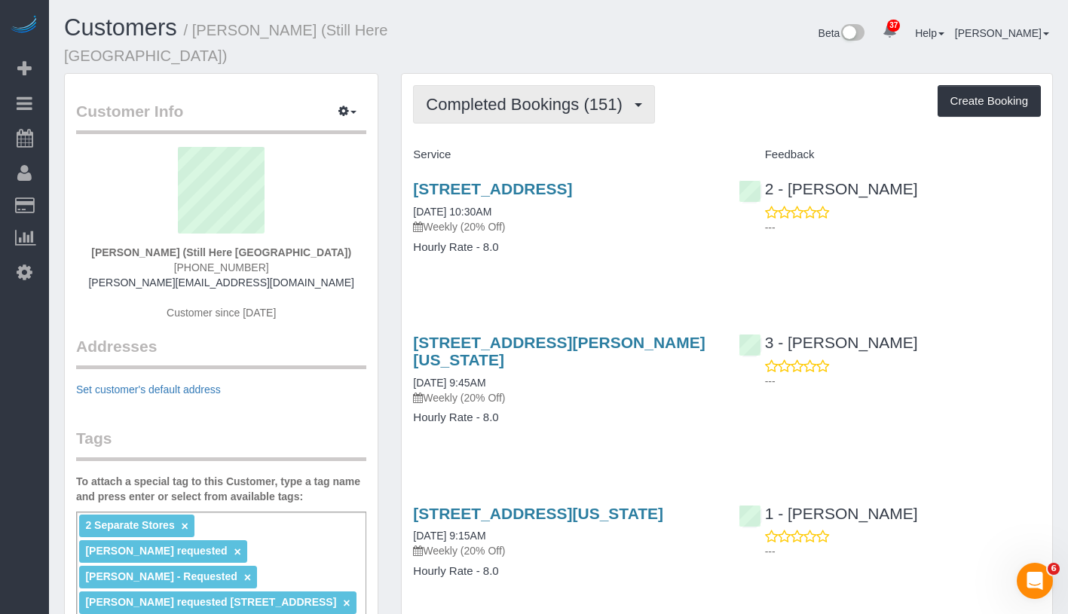
click at [526, 95] on span "Completed Bookings (151)" at bounding box center [527, 104] width 203 height 19
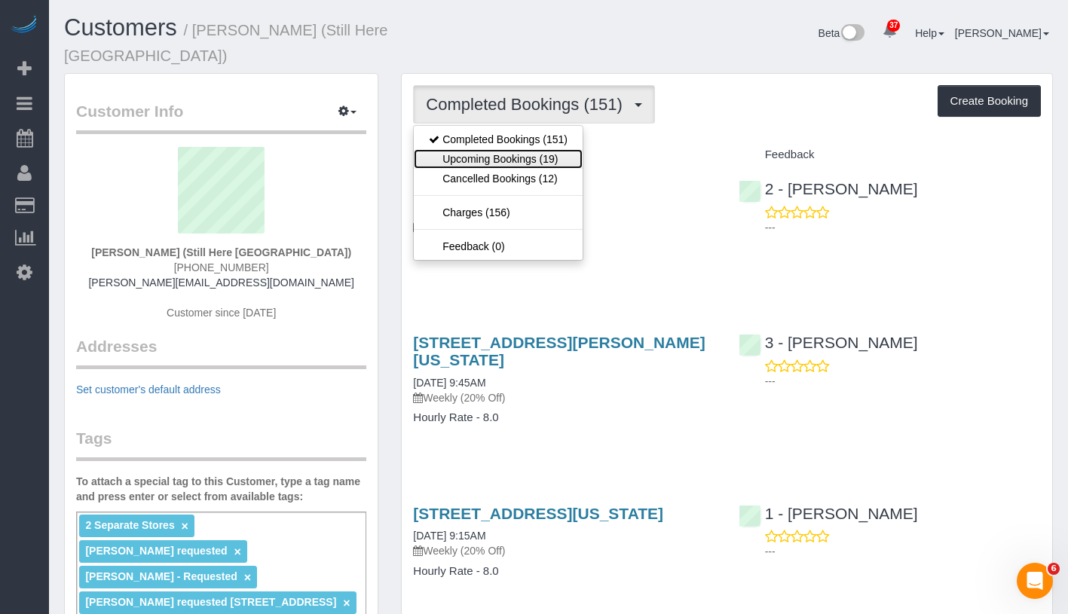
click at [501, 149] on link "Upcoming Bookings (19)" at bounding box center [498, 159] width 169 height 20
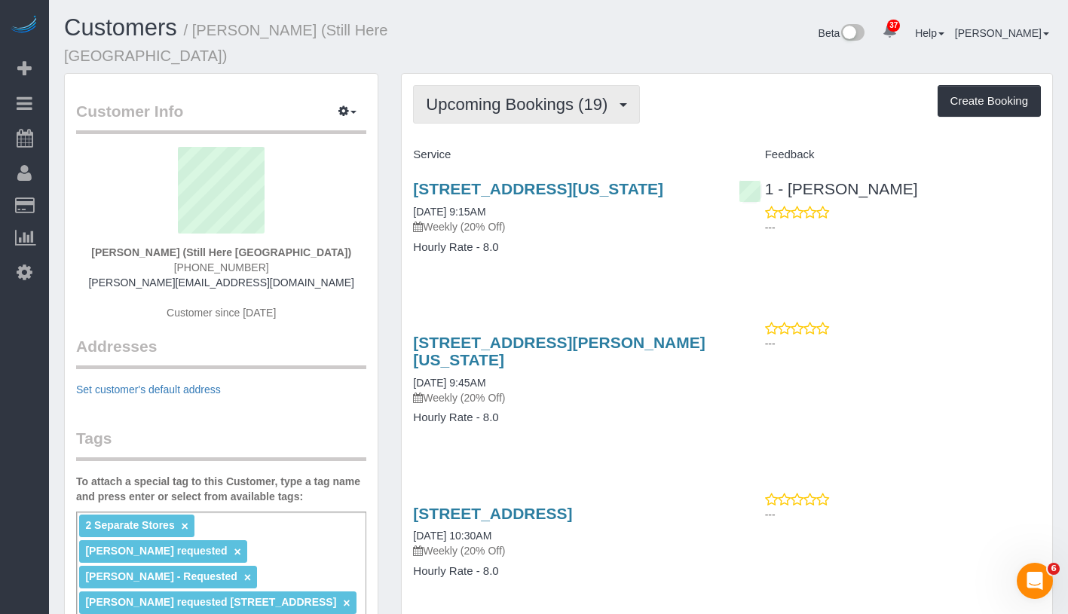
click at [539, 95] on span "Upcoming Bookings (19)" at bounding box center [520, 104] width 189 height 19
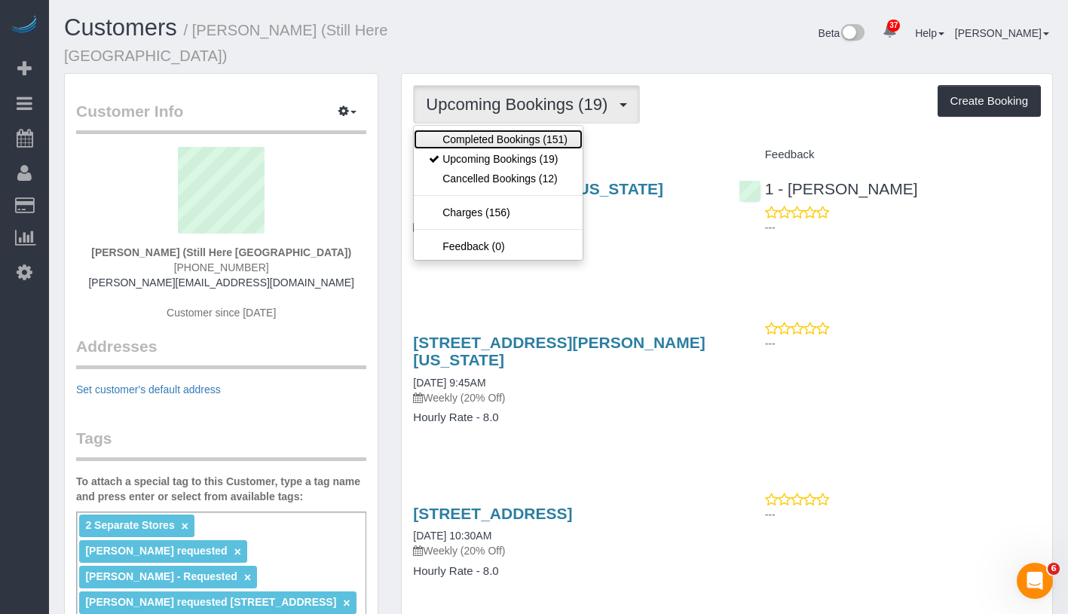
click at [526, 130] on link "Completed Bookings (151)" at bounding box center [498, 140] width 169 height 20
